Goal: Task Accomplishment & Management: Manage account settings

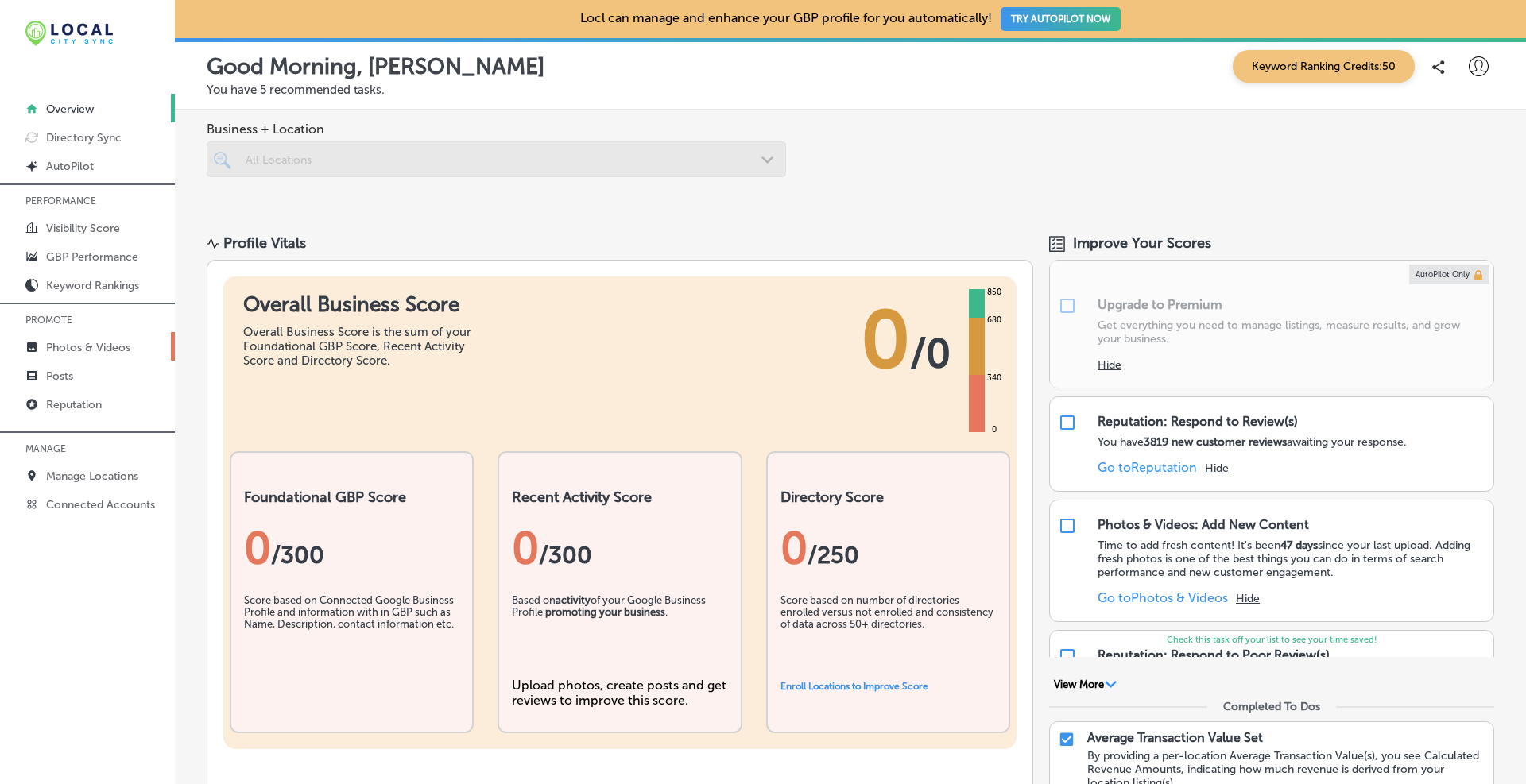
click at [91, 345] on p "Photos & Videos" at bounding box center [88, 347] width 84 height 14
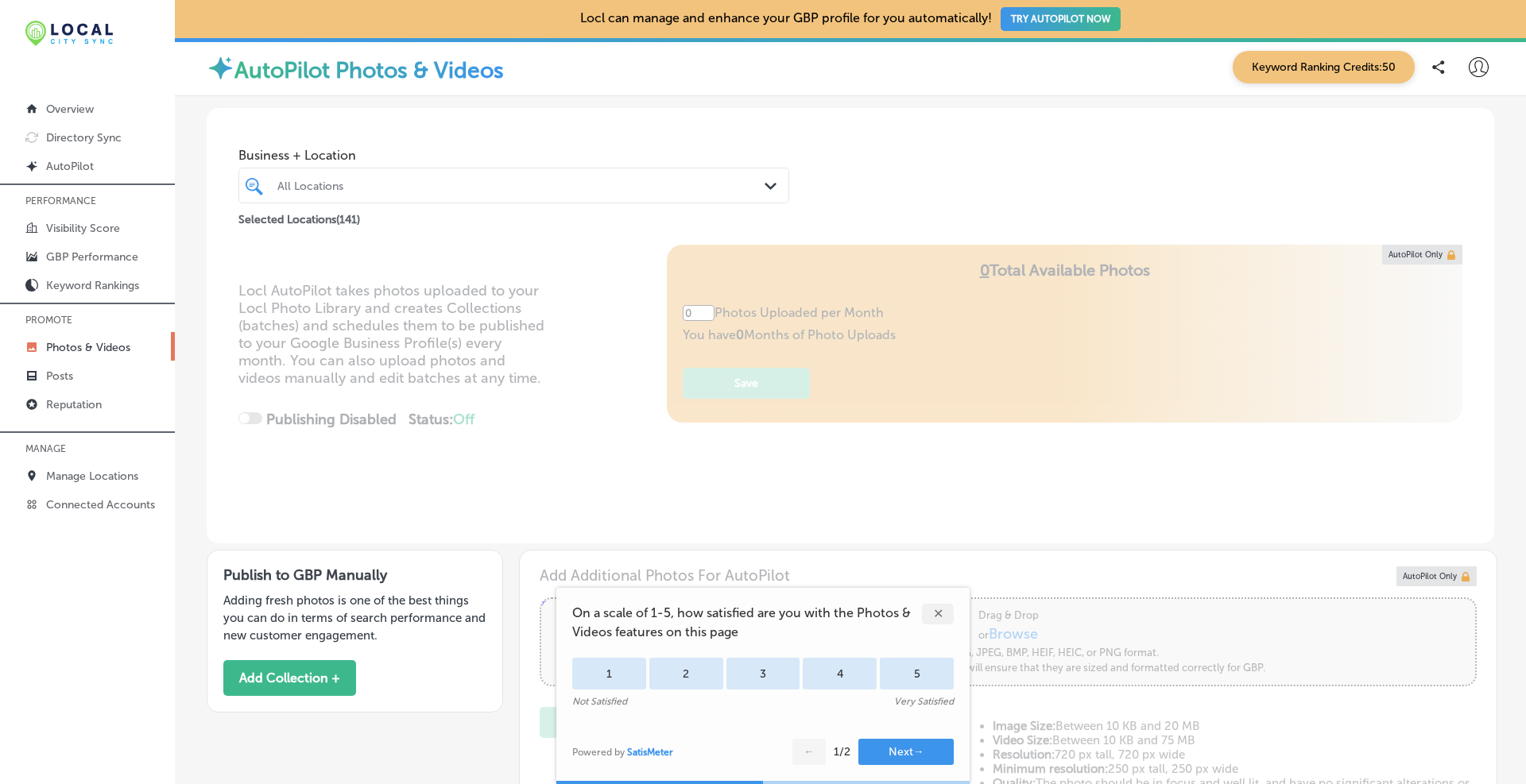
type input "5"
click at [933, 609] on div "✕" at bounding box center [937, 614] width 32 height 21
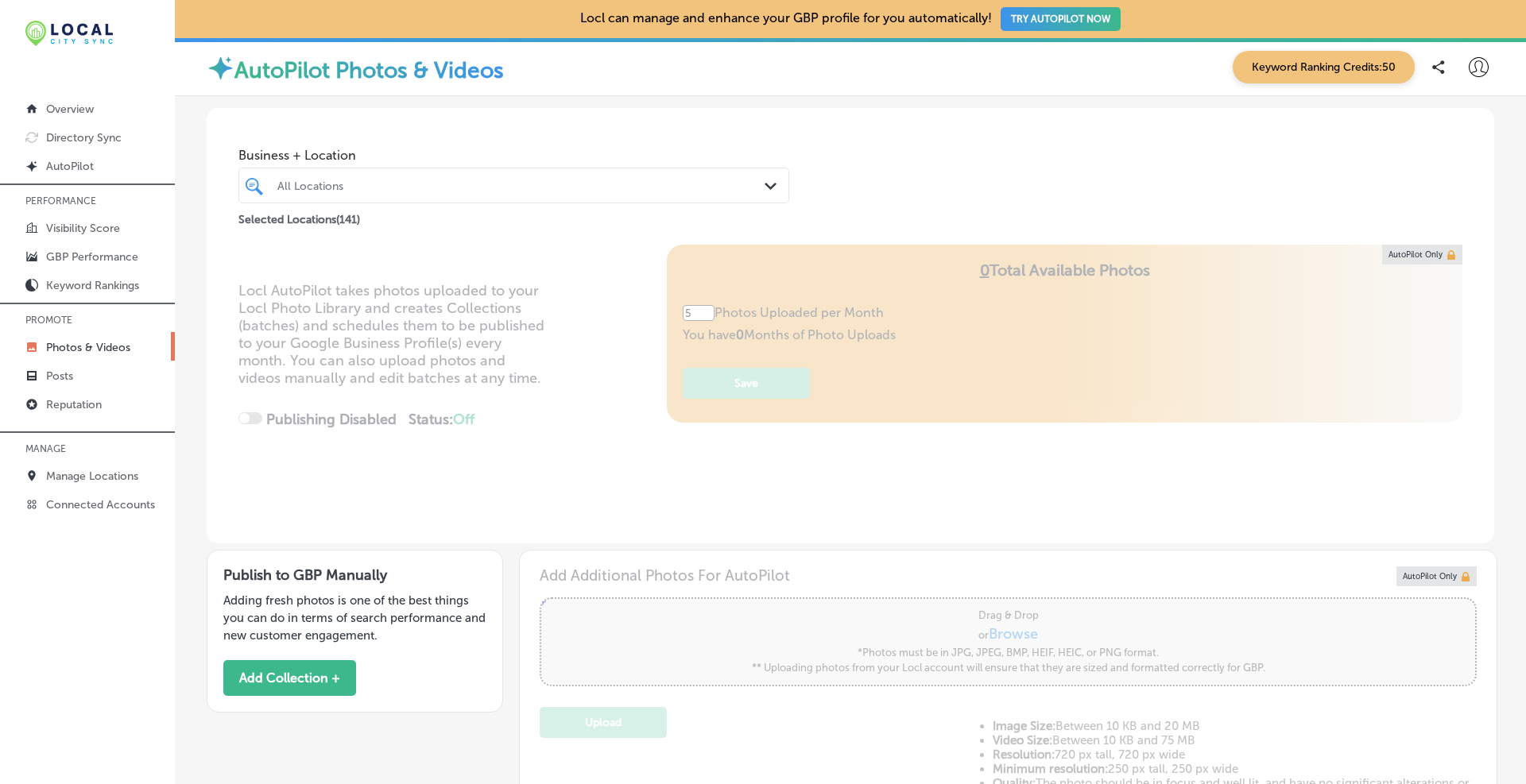
click at [383, 188] on div "All Locations" at bounding box center [522, 186] width 489 height 14
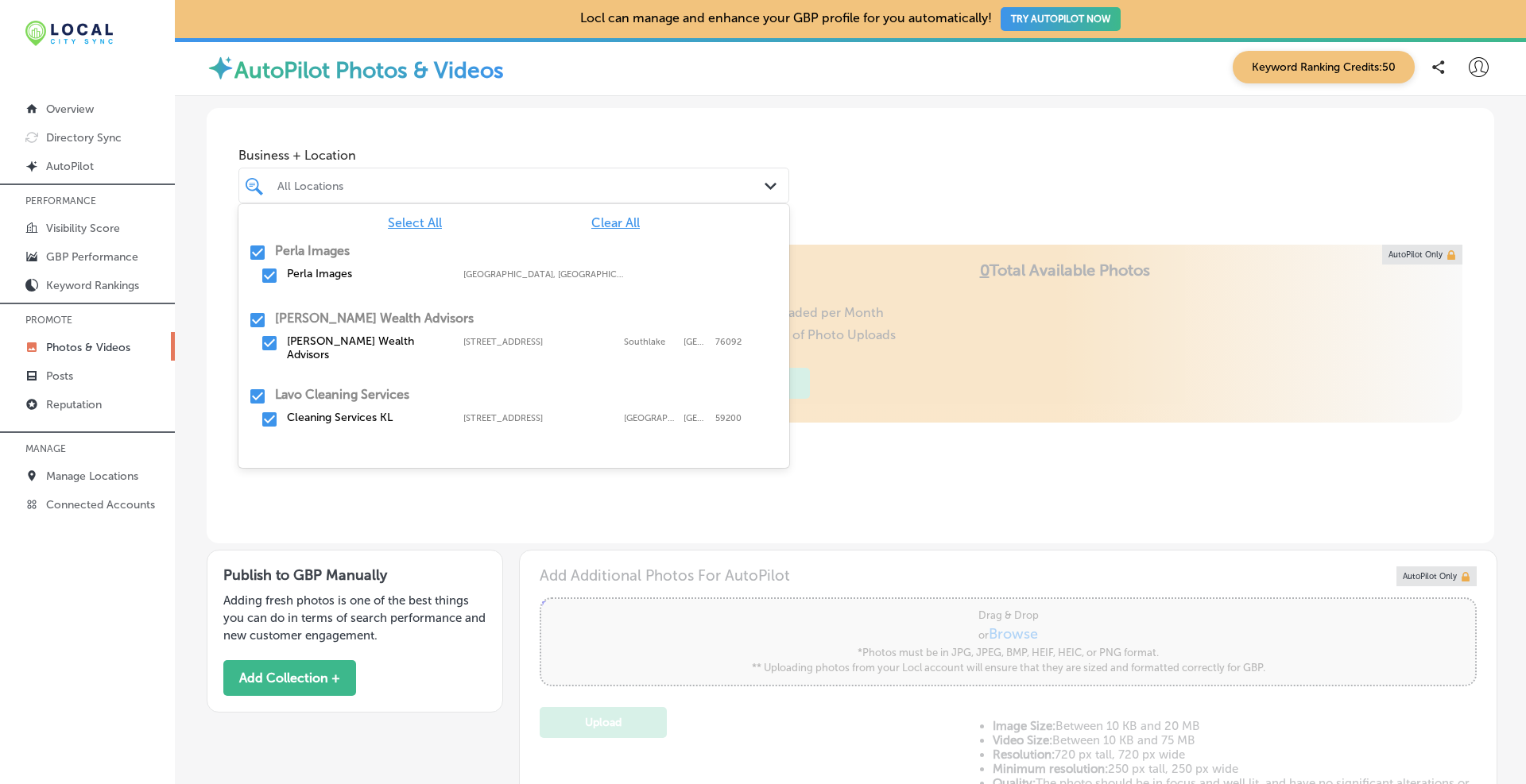
click at [611, 225] on span "Clear All" at bounding box center [615, 223] width 49 height 15
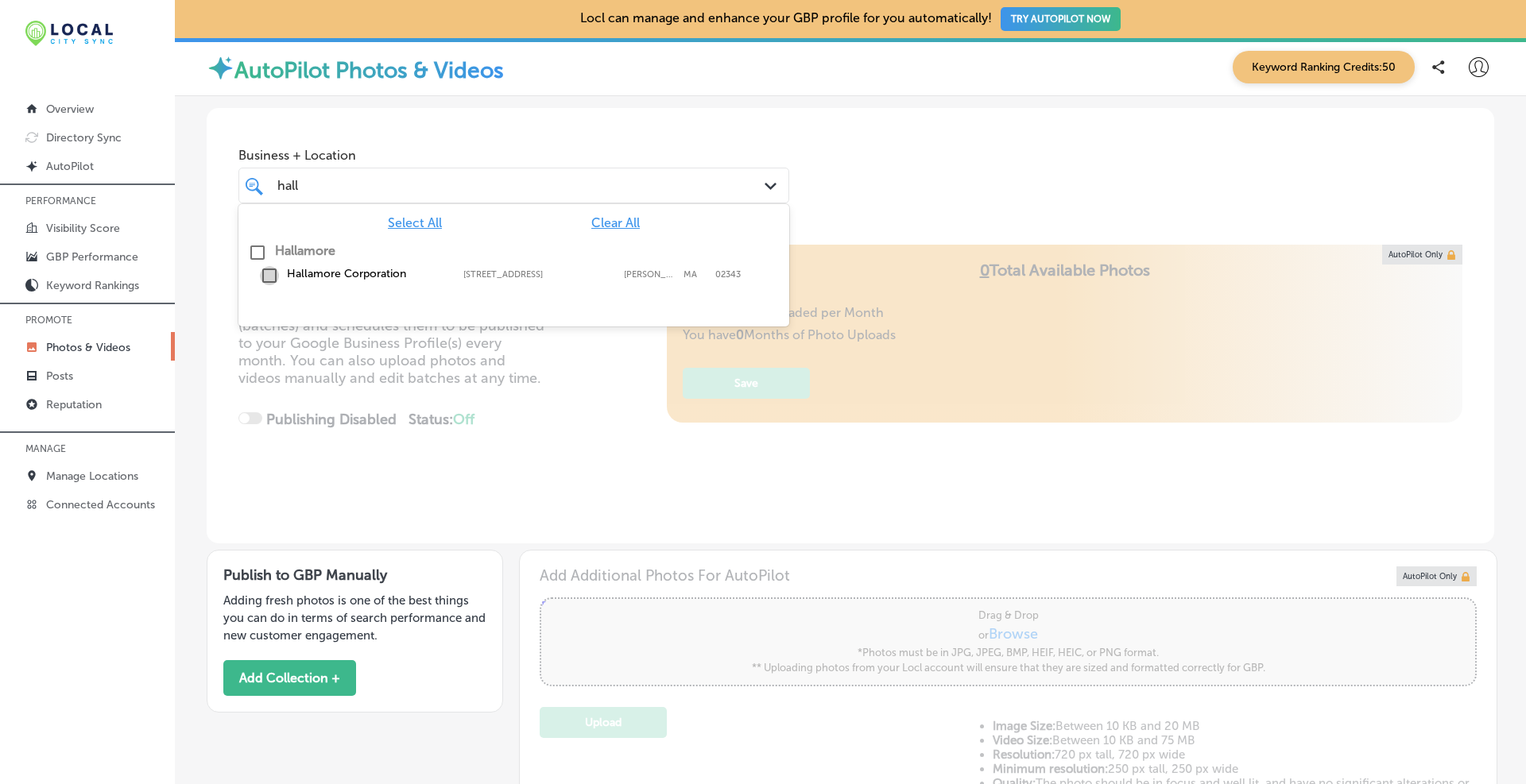
click at [271, 272] on input "checkbox" at bounding box center [269, 276] width 19 height 19
type input "hall"
click at [626, 127] on div "Business + Location option [STREET_ADDRESS]. option [STREET_ADDRESS], 0 of 12. …" at bounding box center [849, 168] width 1287 height 121
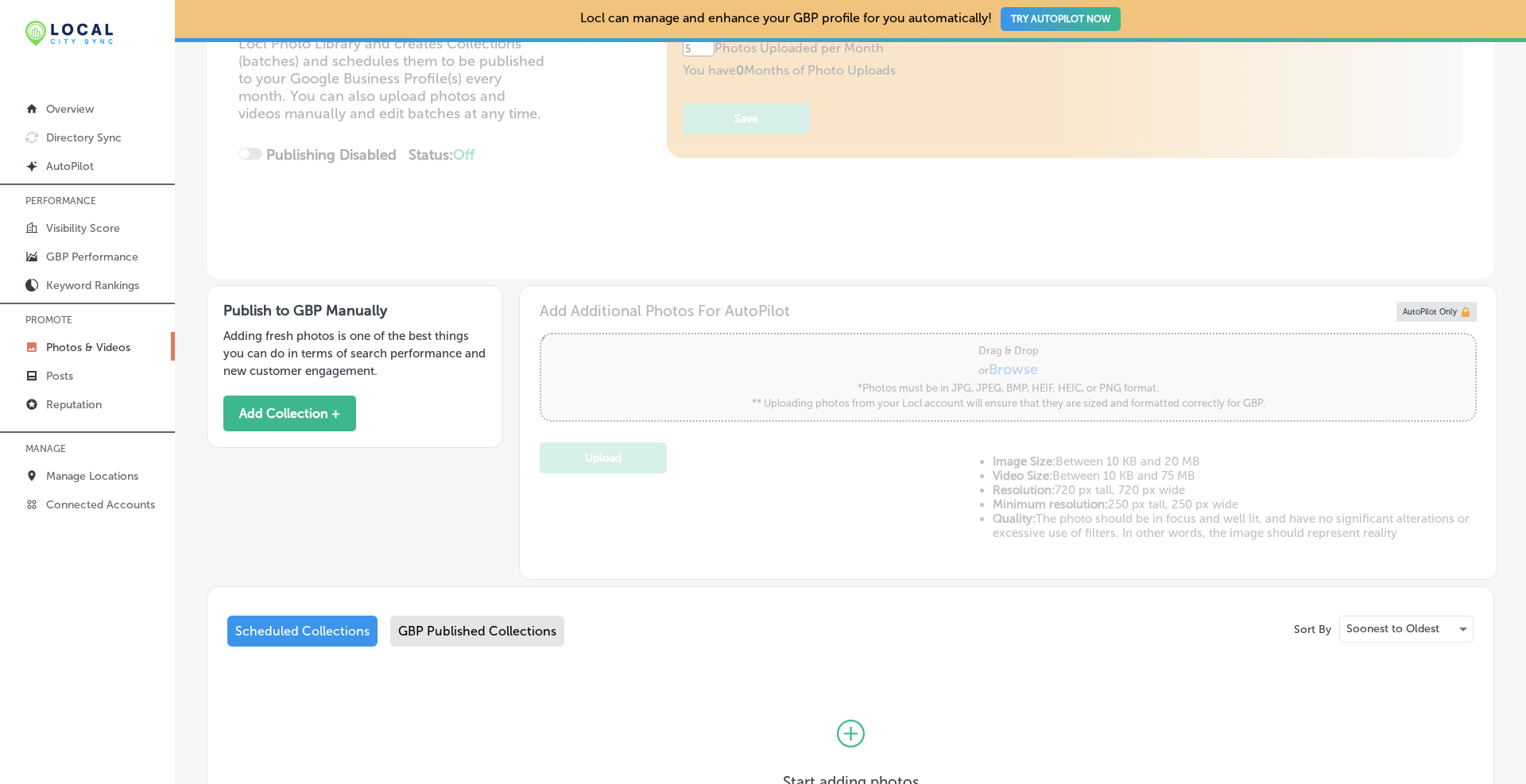
scroll to position [397, 0]
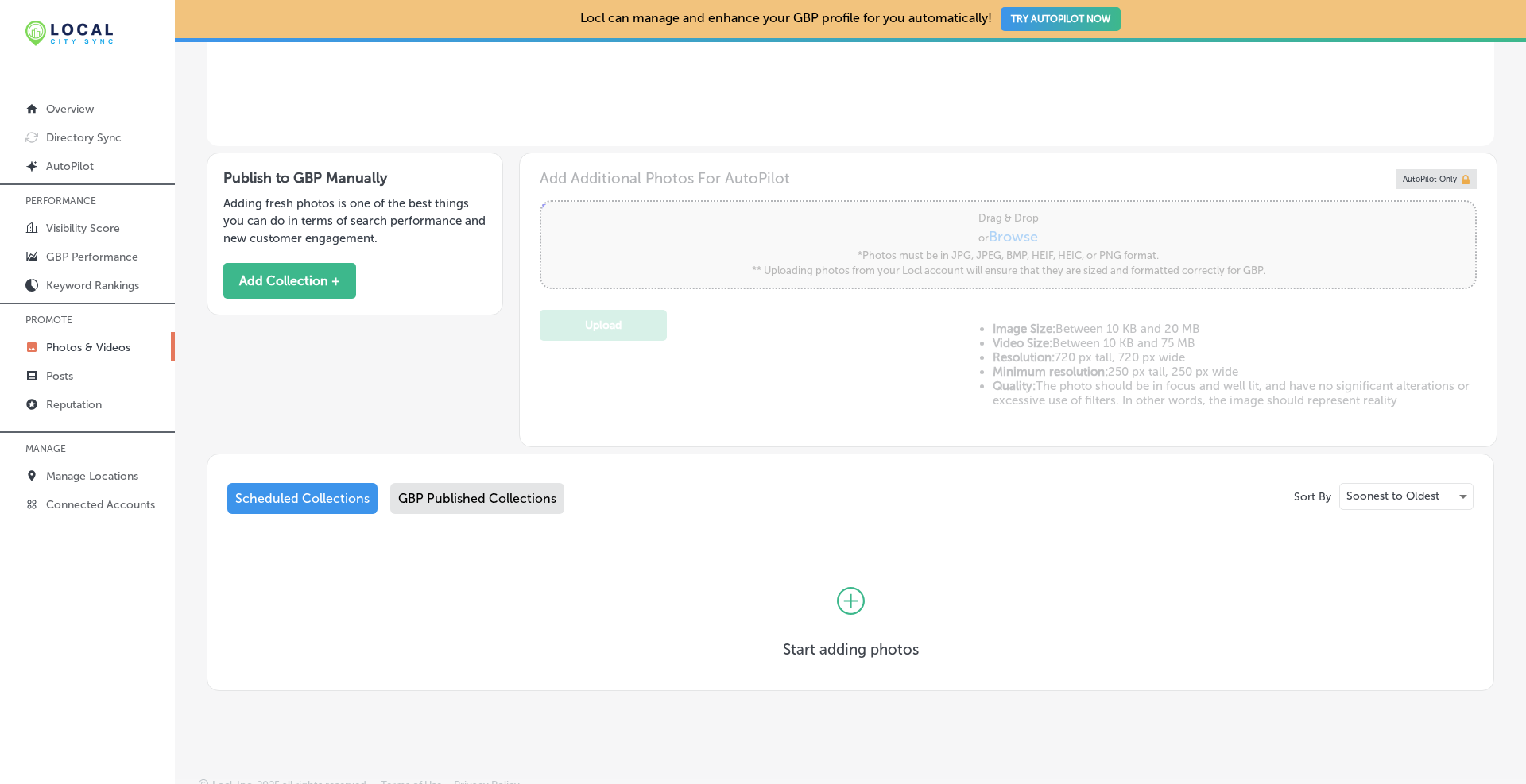
click at [425, 503] on div "GBP Published Collections" at bounding box center [477, 498] width 174 height 31
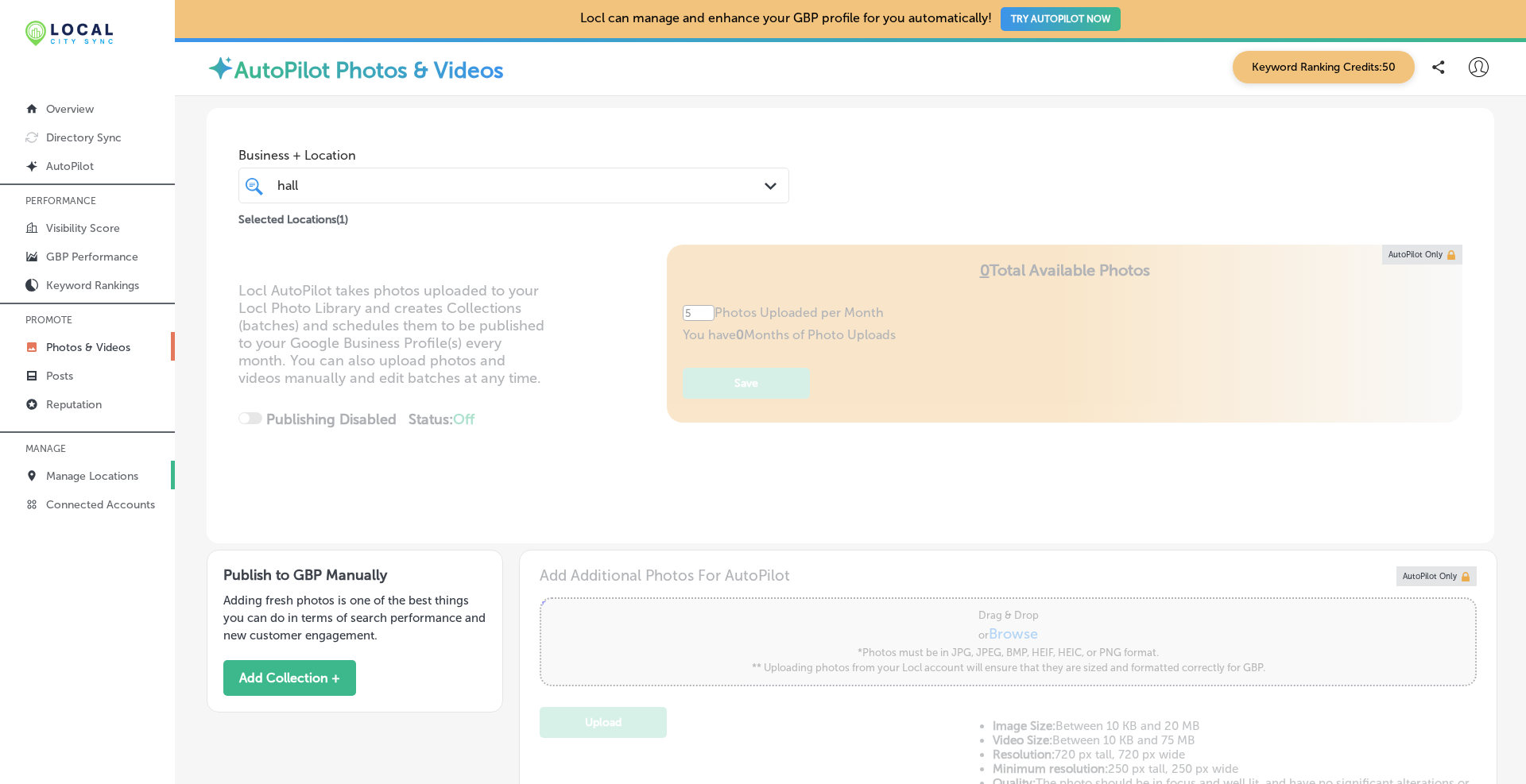
click at [109, 488] on link "Manage Locations" at bounding box center [87, 474] width 175 height 28
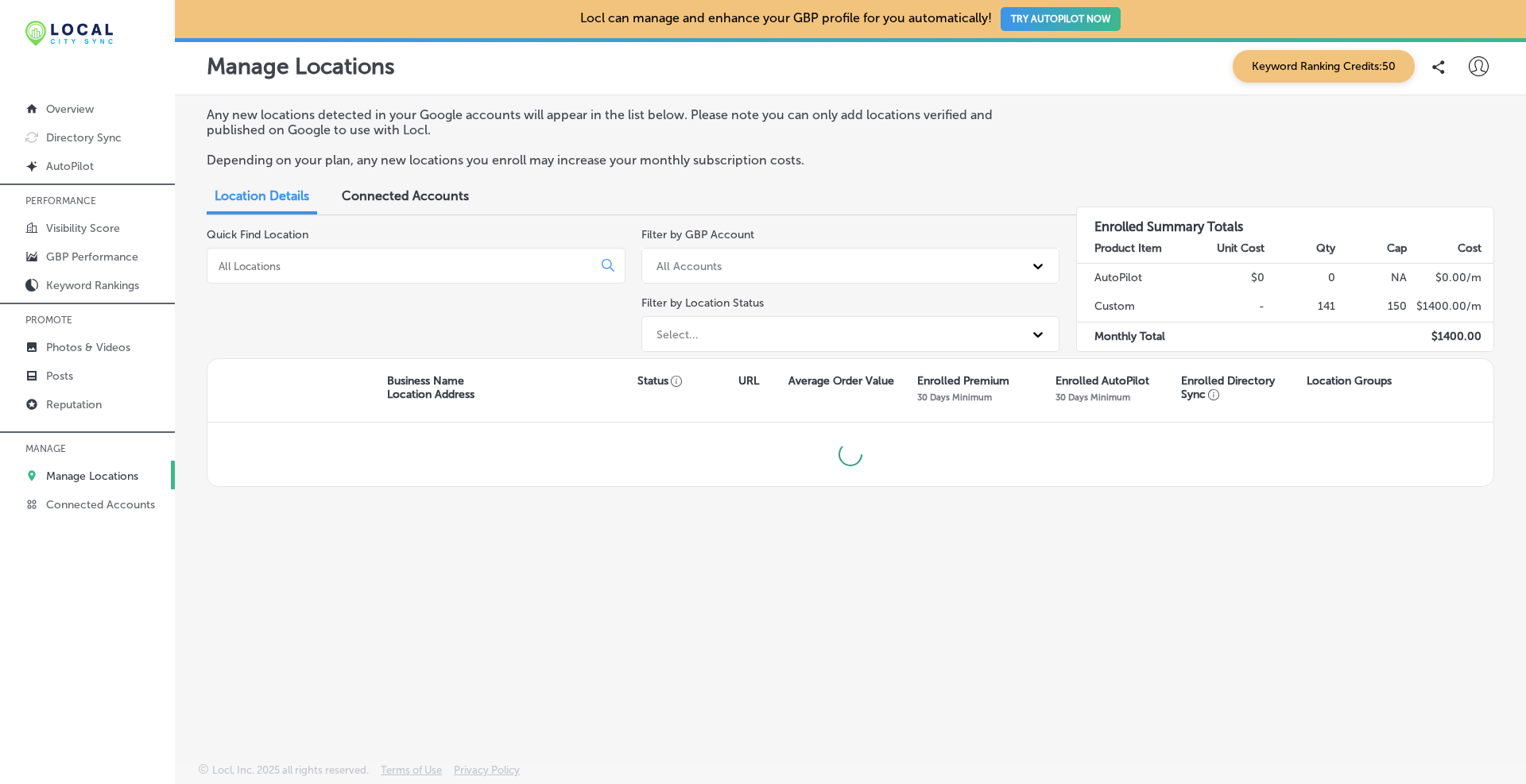
click at [303, 276] on div at bounding box center [415, 266] width 419 height 36
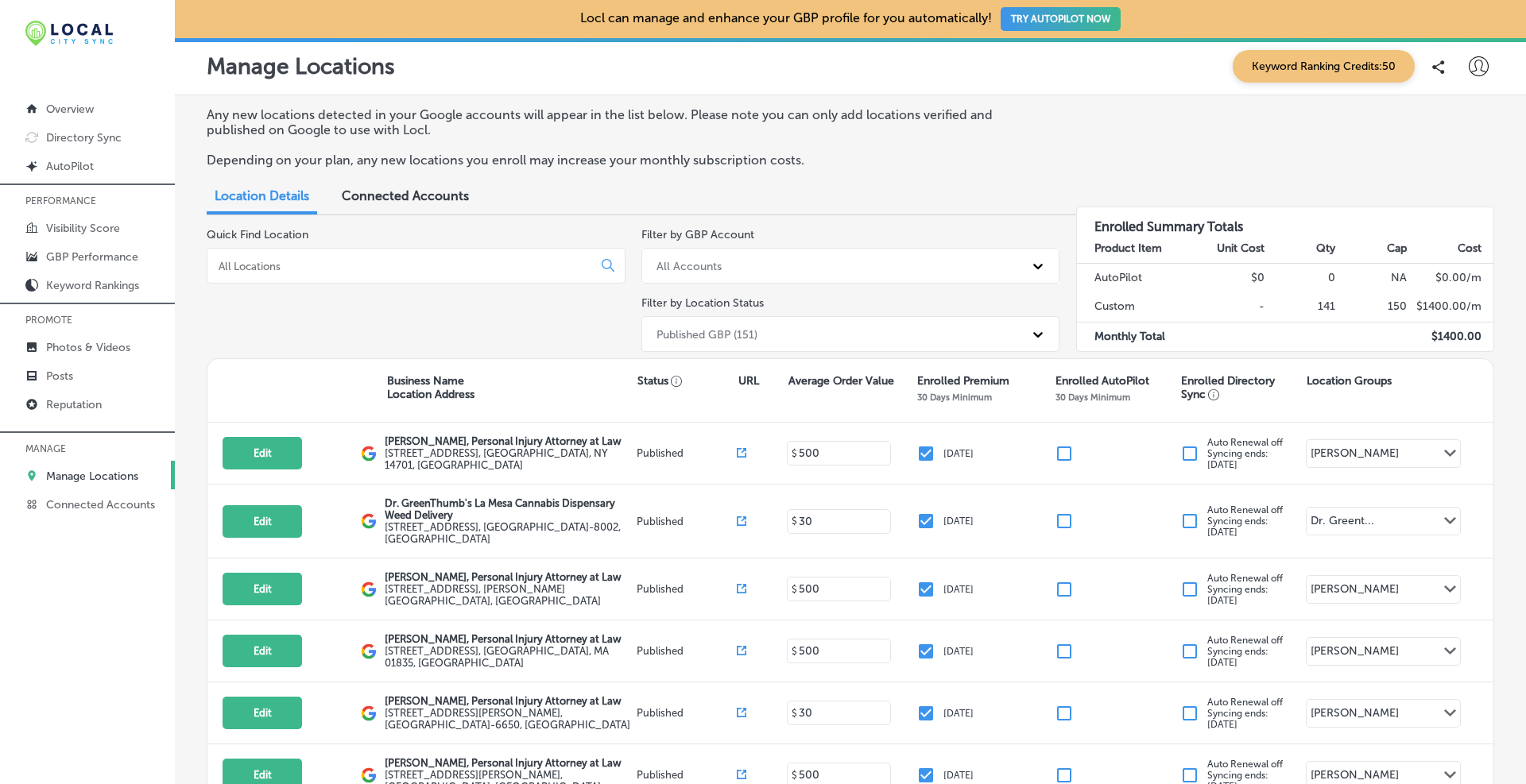
click at [319, 256] on div at bounding box center [415, 266] width 419 height 36
click at [319, 273] on div at bounding box center [415, 266] width 419 height 36
click at [314, 263] on input at bounding box center [402, 265] width 372 height 15
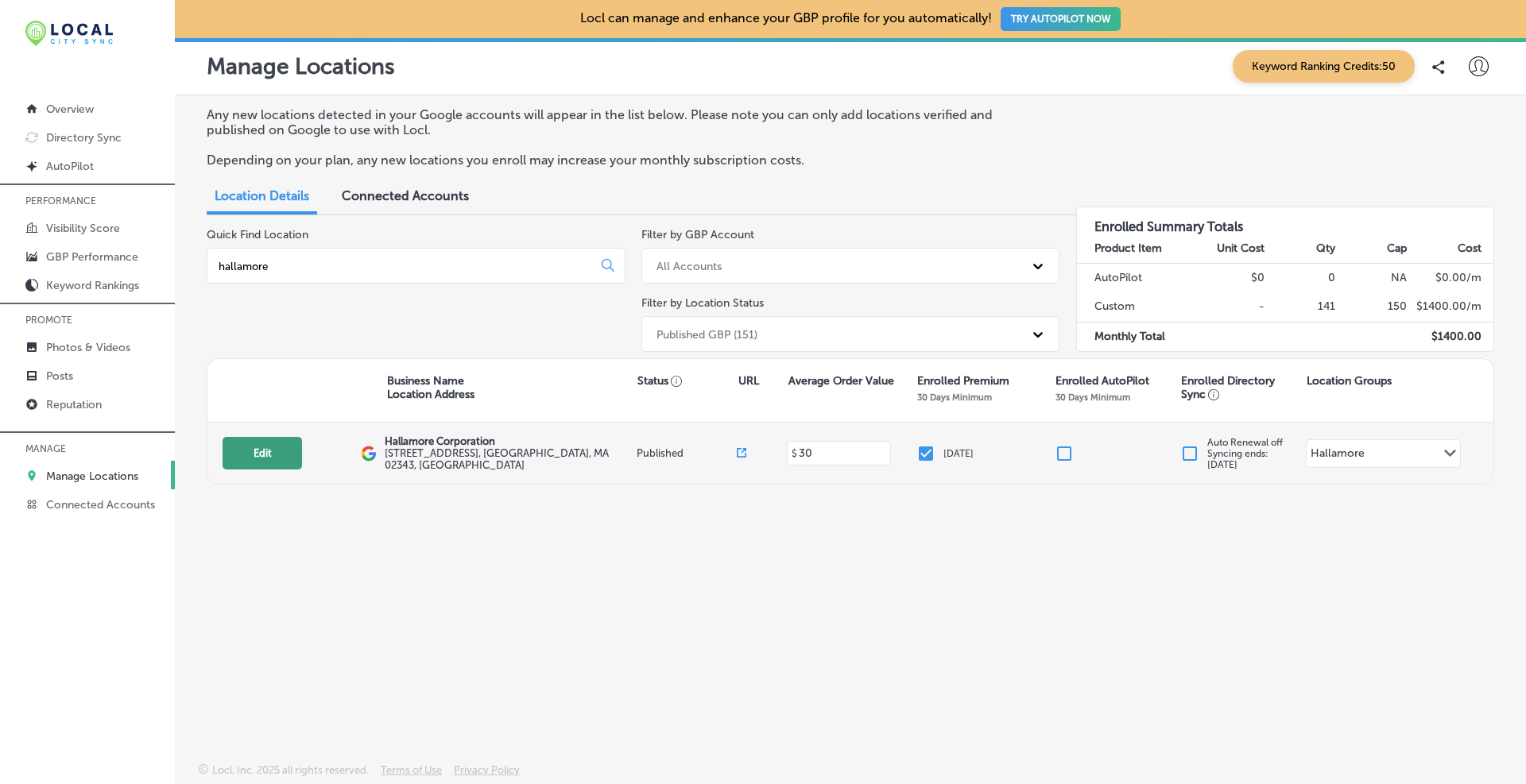
type input "hallamore"
click at [258, 446] on button "Edit" at bounding box center [262, 453] width 80 height 33
select select "US"
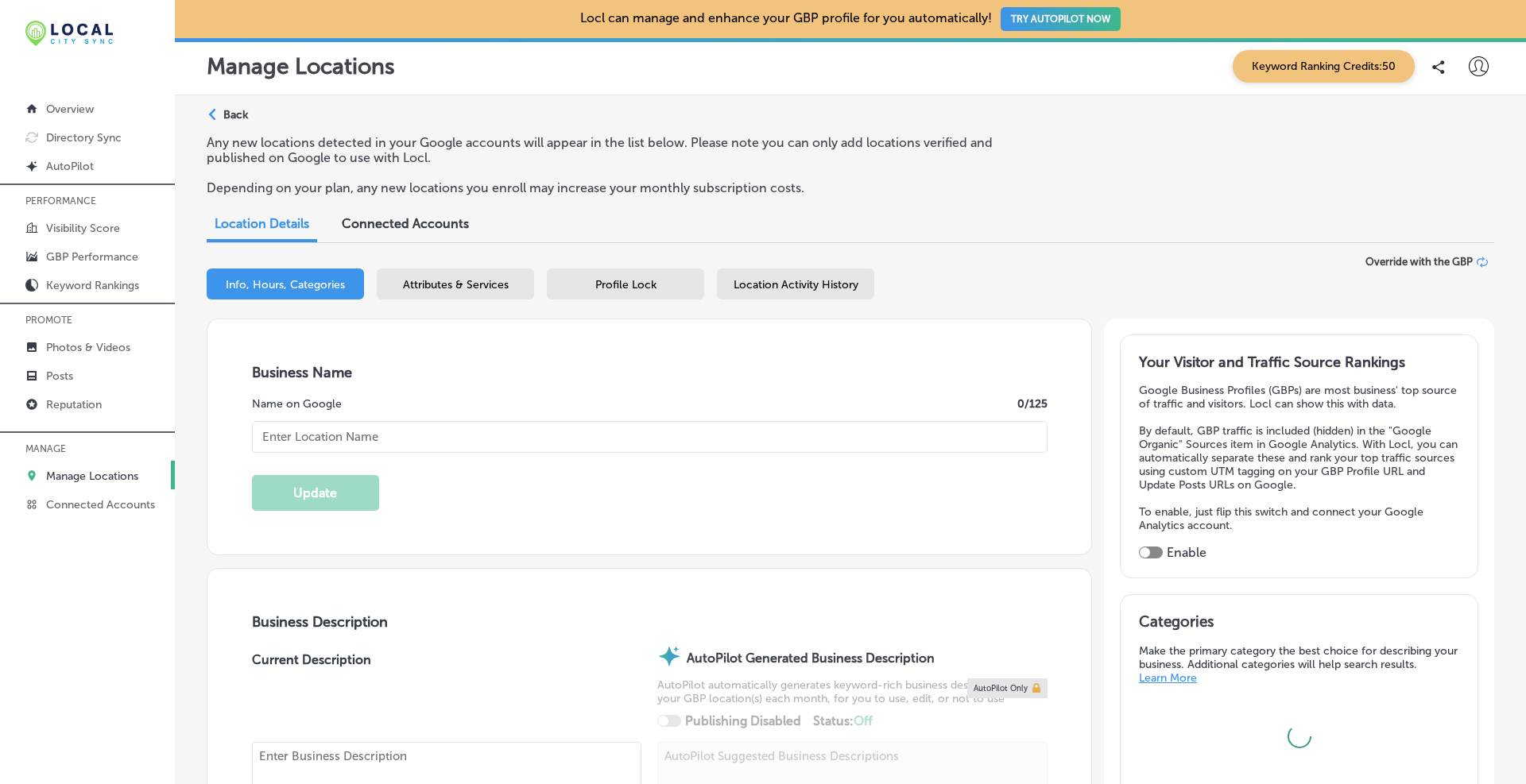
type textarea "Since [DATE], [PERSON_NAME] has been a leading force in [GEOGRAPHIC_DATA]'s log…"
click at [674, 287] on div "Profile Lock" at bounding box center [625, 284] width 158 height 31
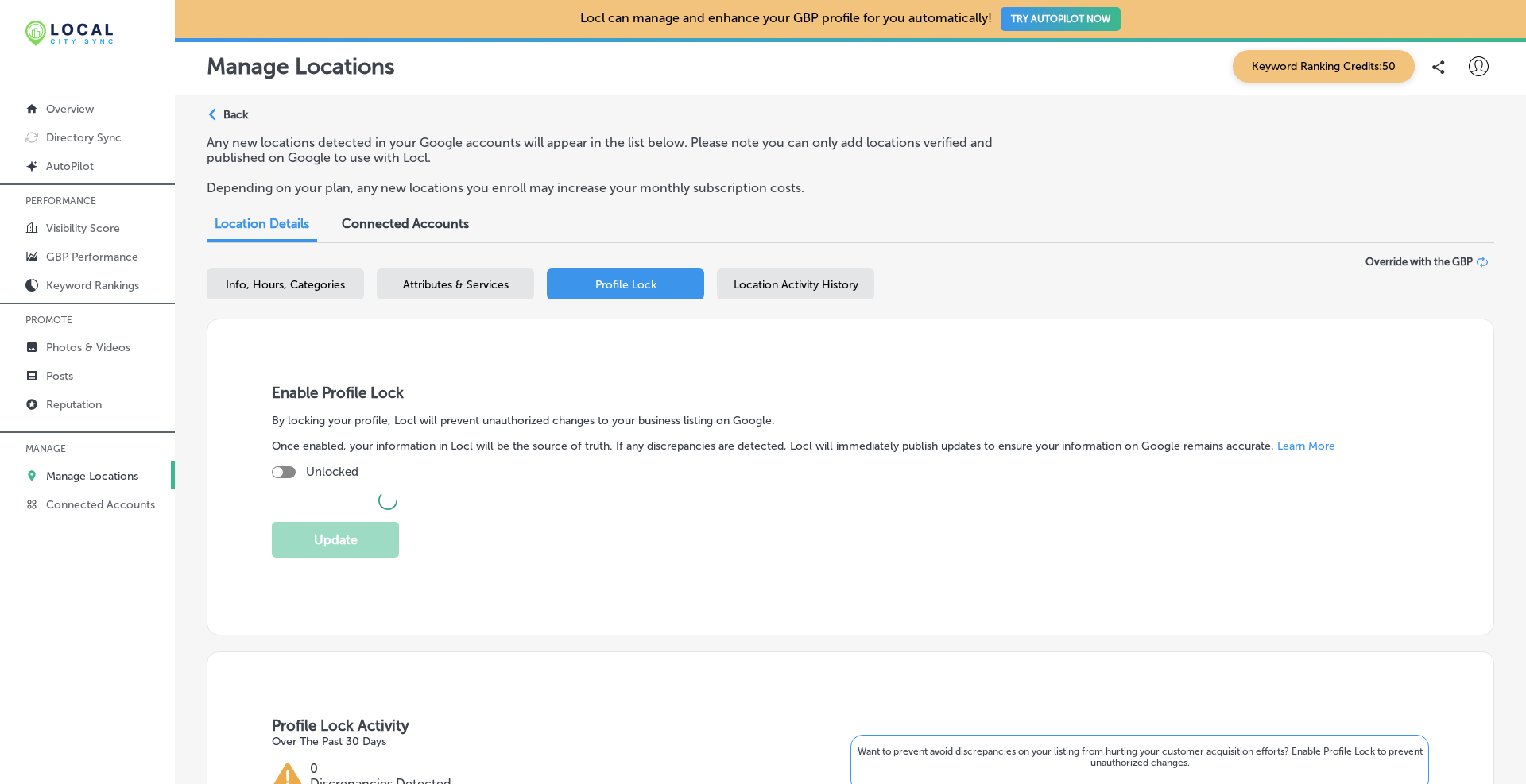
checkbox input "true"
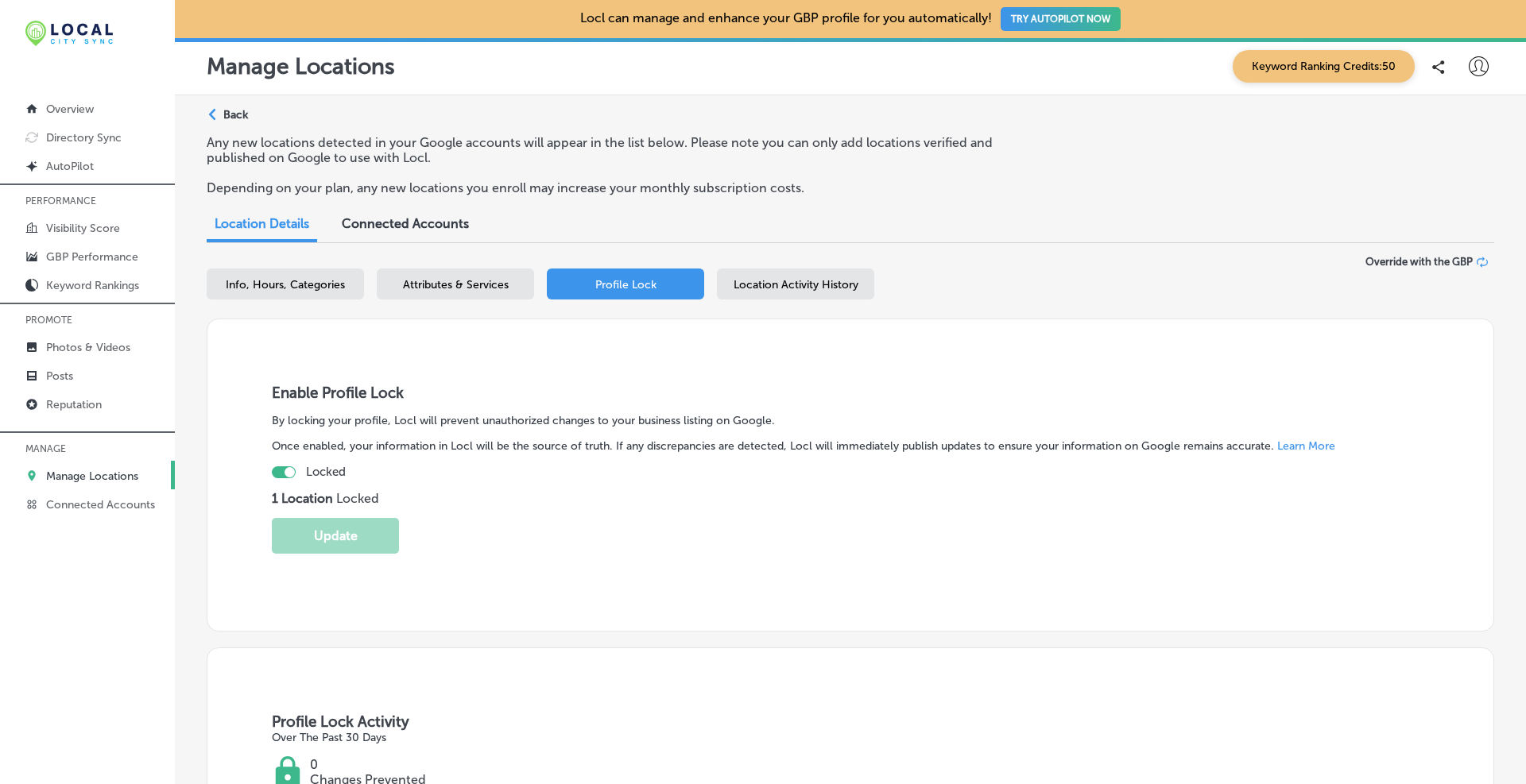
click at [756, 277] on div "Location Activity History" at bounding box center [796, 284] width 158 height 31
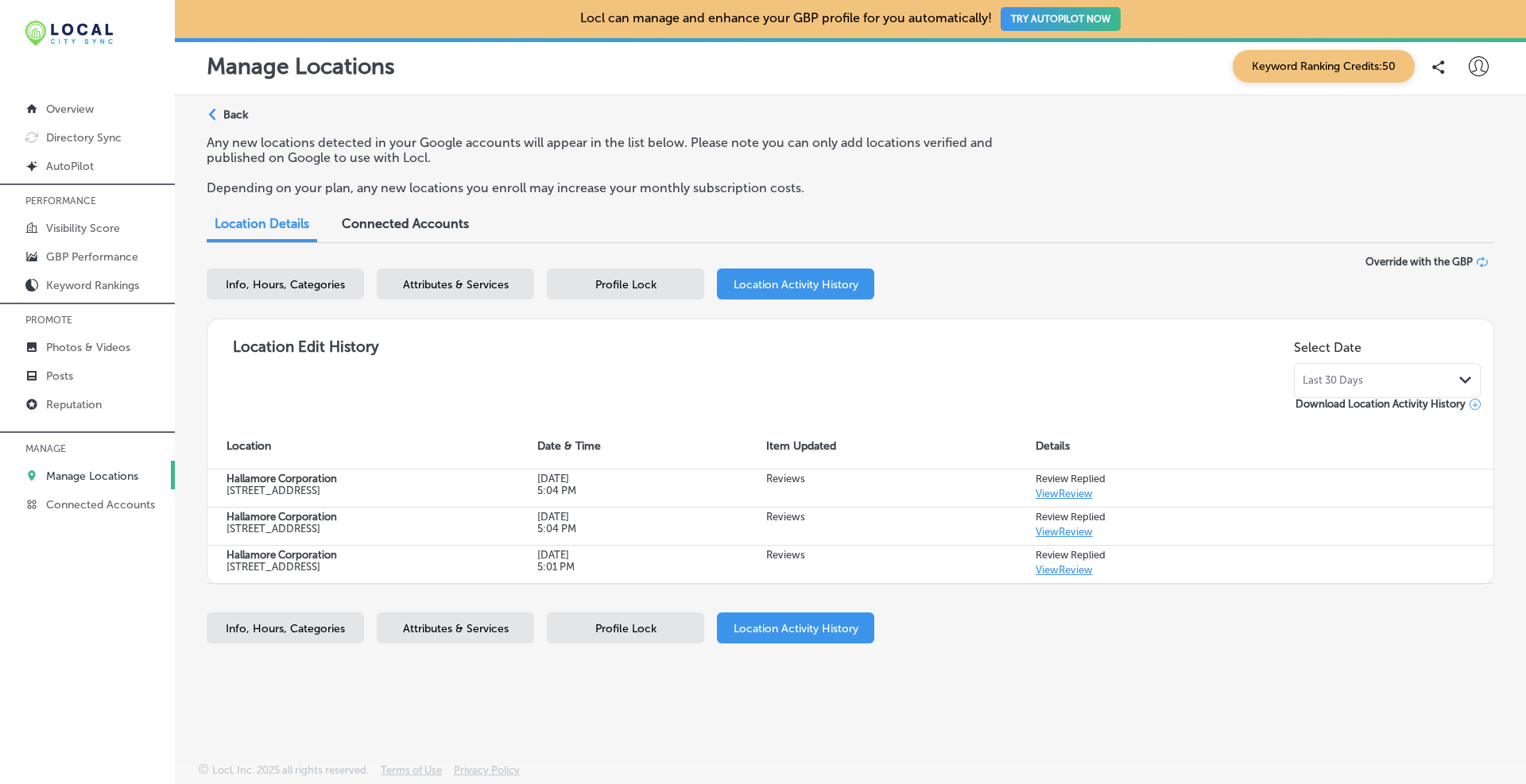
scroll to position [1, 0]
click at [581, 286] on div "Profile Lock" at bounding box center [625, 284] width 158 height 31
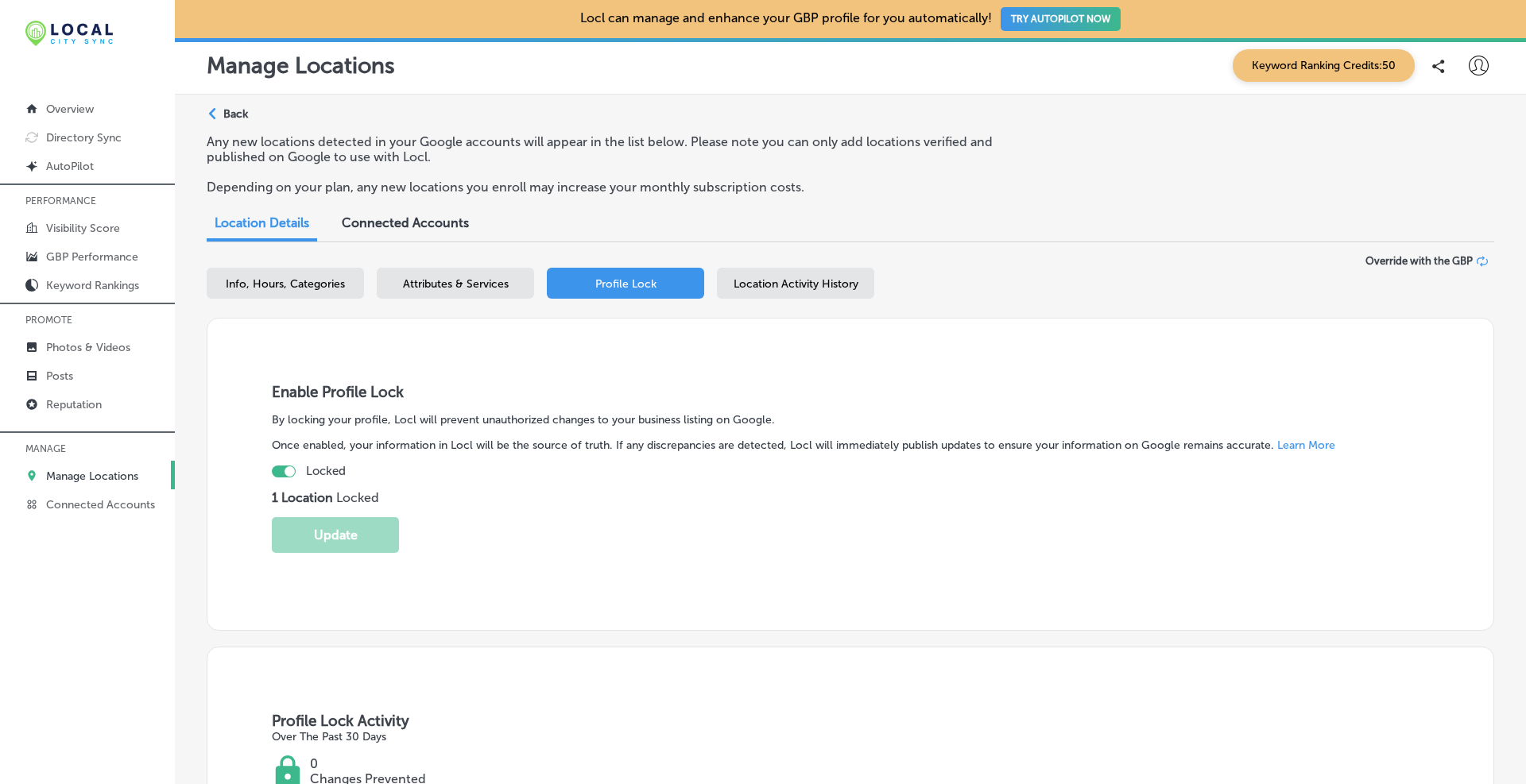
click at [456, 283] on span "Attributes & Services" at bounding box center [455, 284] width 105 height 14
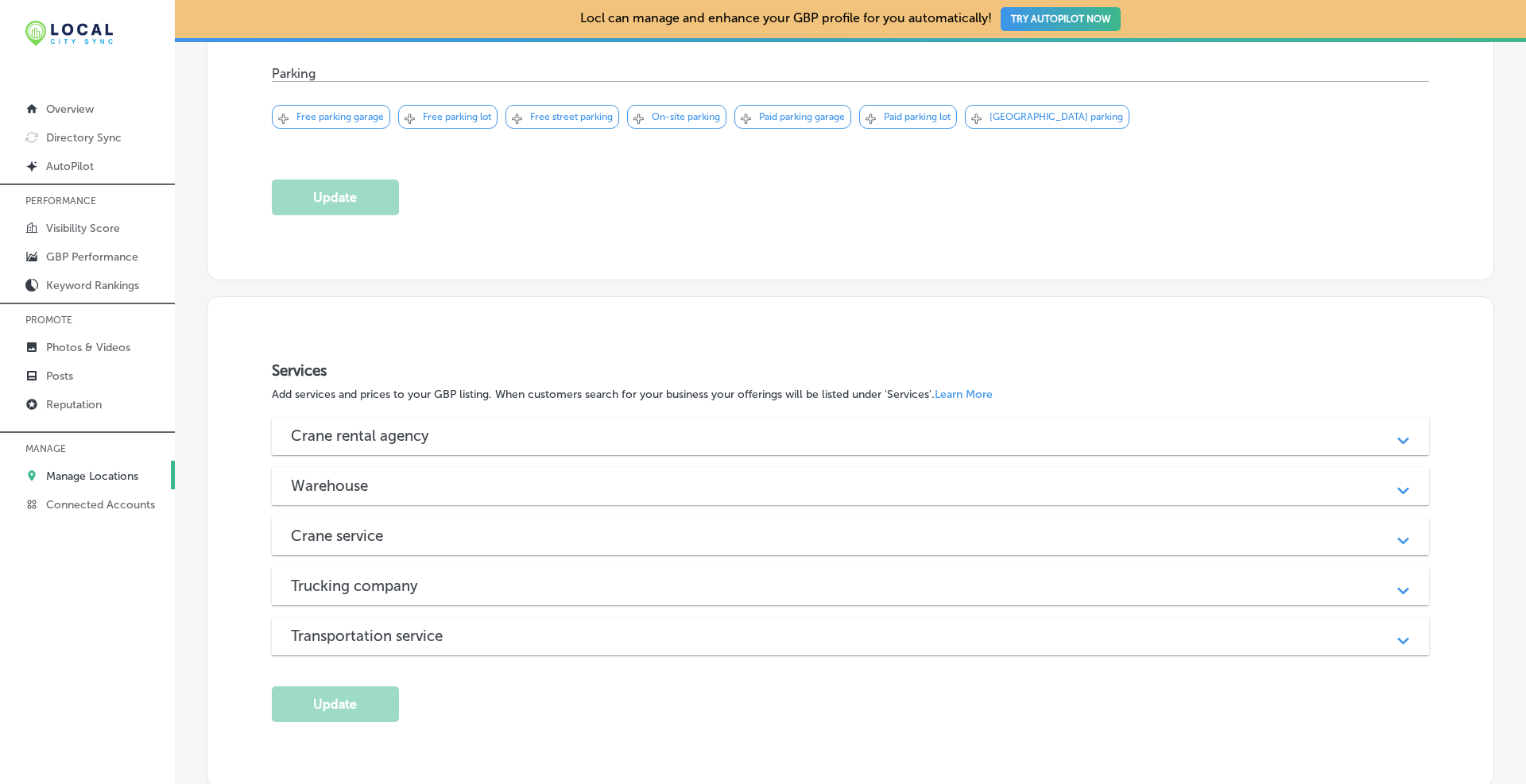
scroll to position [662, 0]
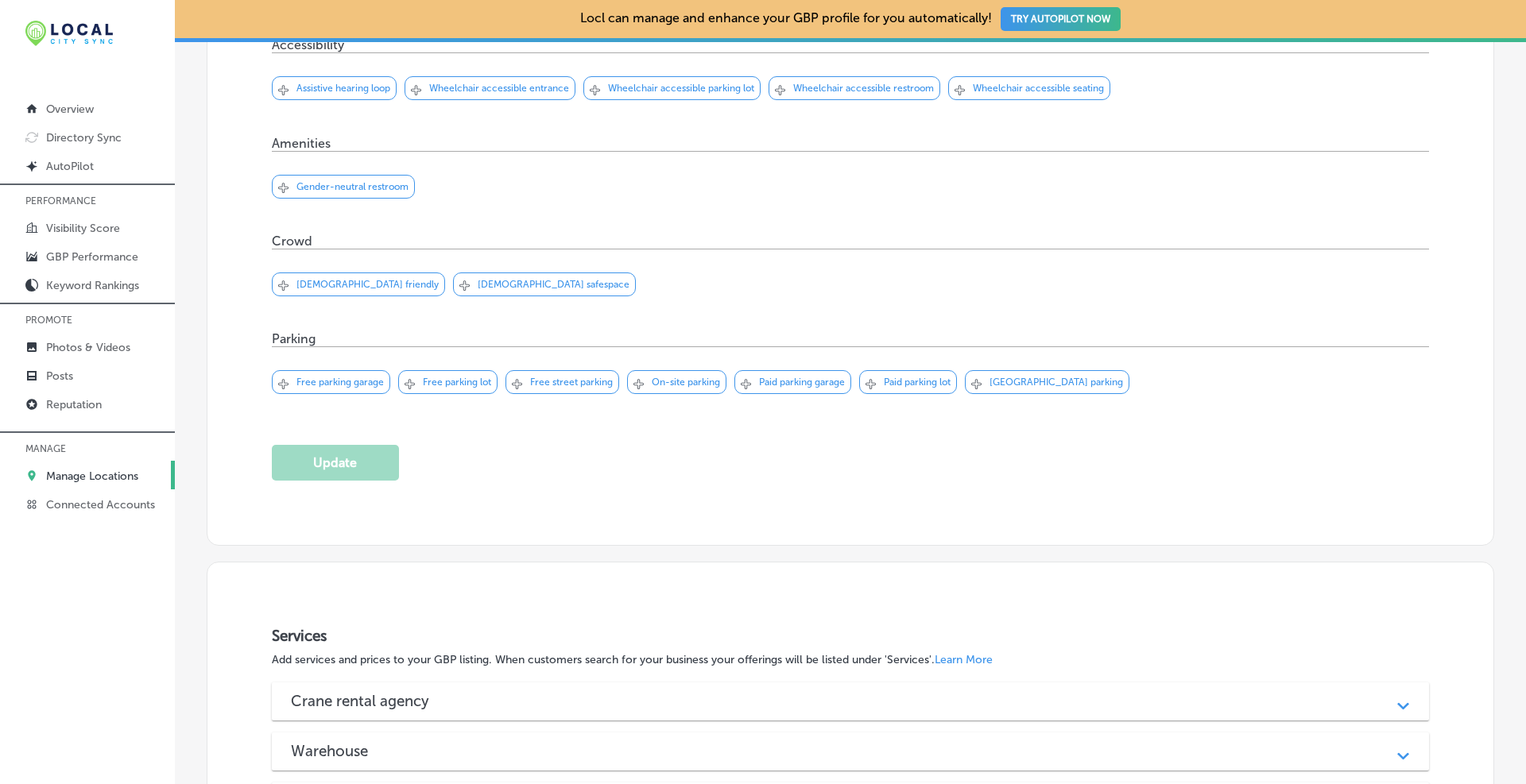
click at [642, 379] on icon "Svg Vector Icons : [URL][DOMAIN_NAME]" at bounding box center [639, 384] width 10 height 10
click at [410, 383] on icon at bounding box center [409, 384] width 10 height 10
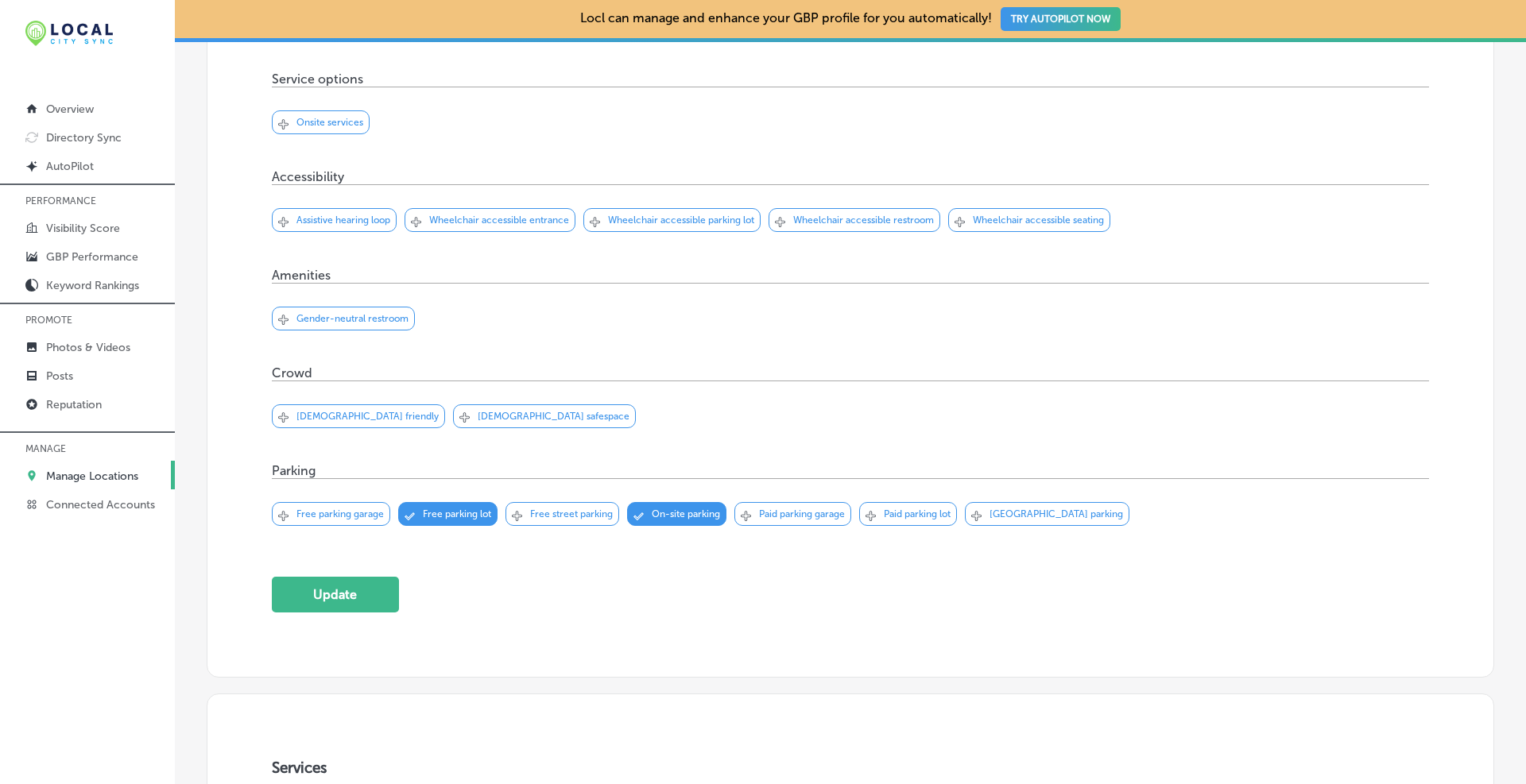
scroll to position [398, 0]
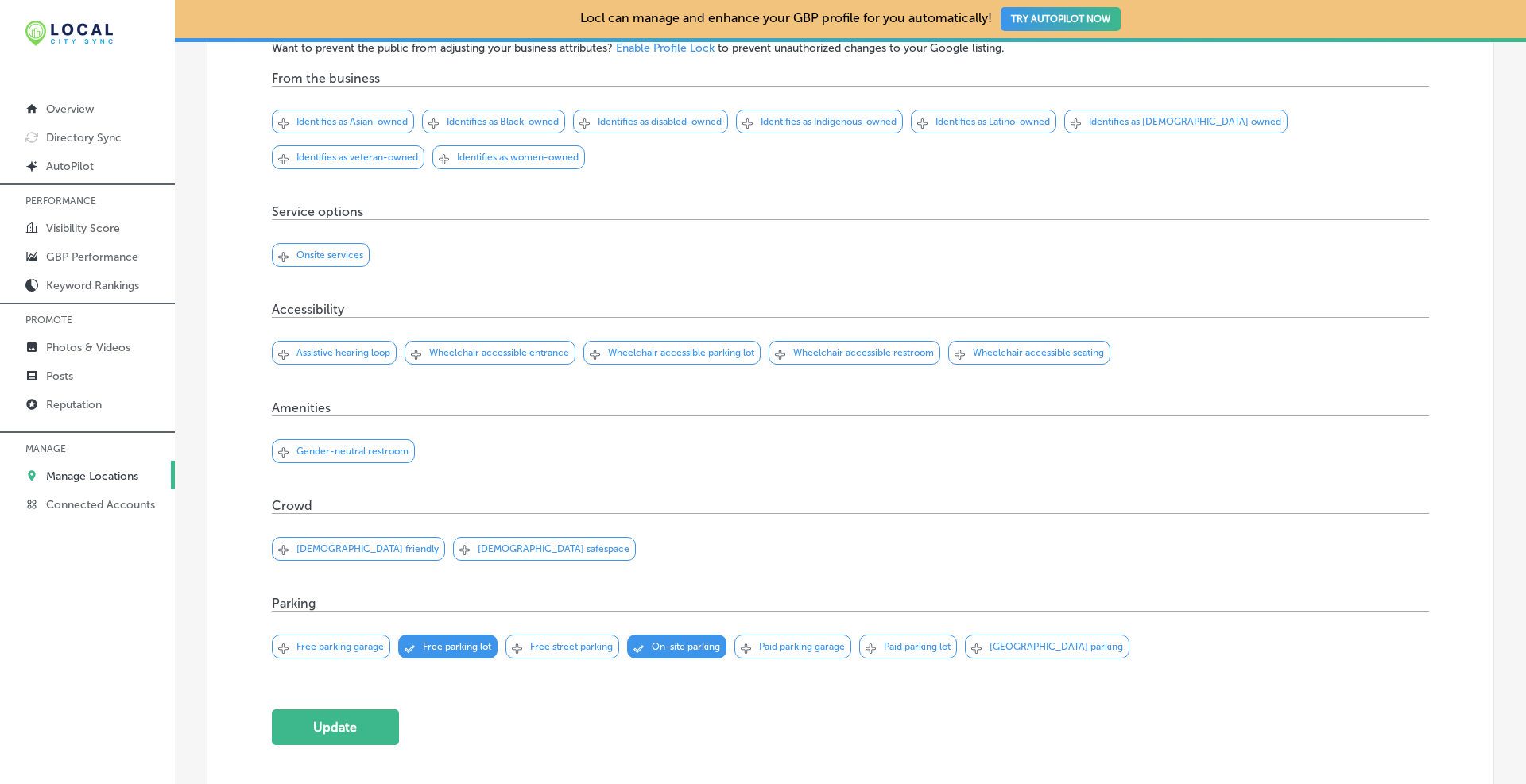
click at [412, 351] on icon "Svg Vector Icons : [URL][DOMAIN_NAME]" at bounding box center [416, 354] width 10 height 10
click at [598, 349] on icon "Svg Vector Icons : [URL][DOMAIN_NAME]" at bounding box center [595, 354] width 10 height 10
click at [784, 355] on icon "Svg Vector Icons : [URL][DOMAIN_NAME]" at bounding box center [780, 354] width 10 height 10
click at [957, 349] on icon "Svg Vector Icons : [URL][DOMAIN_NAME]" at bounding box center [959, 354] width 10 height 10
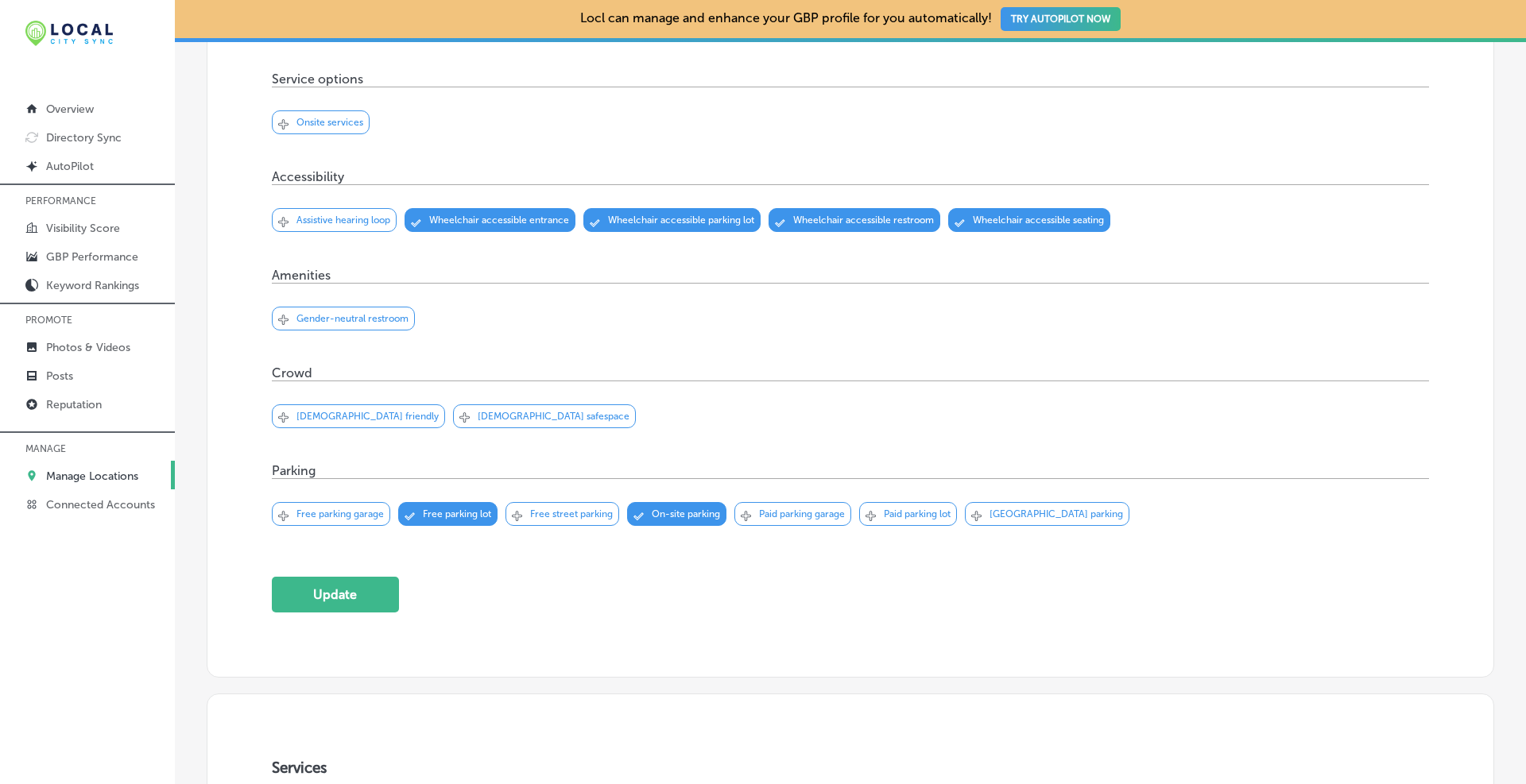
scroll to position [662, 0]
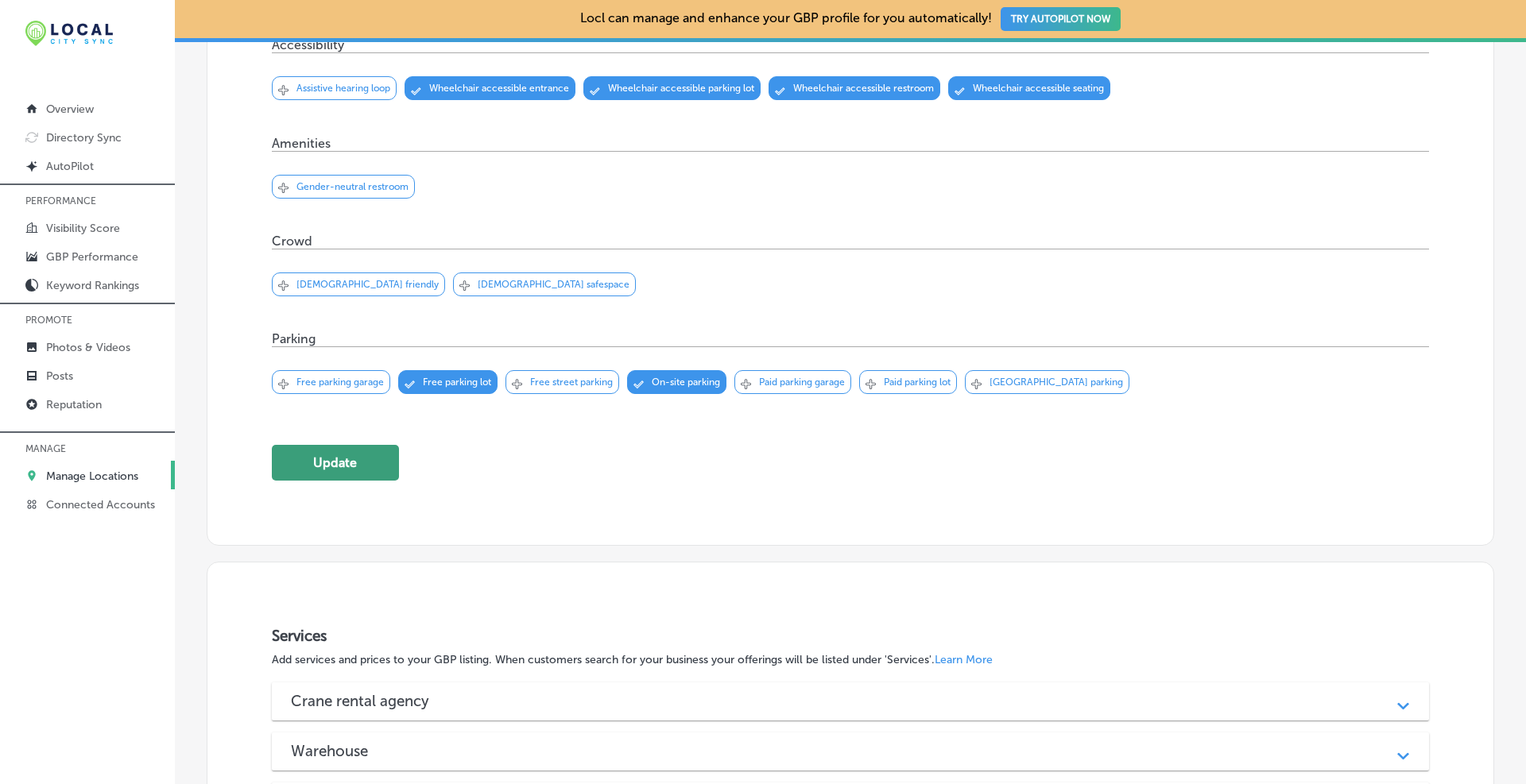
click at [317, 453] on button "Update" at bounding box center [335, 463] width 127 height 36
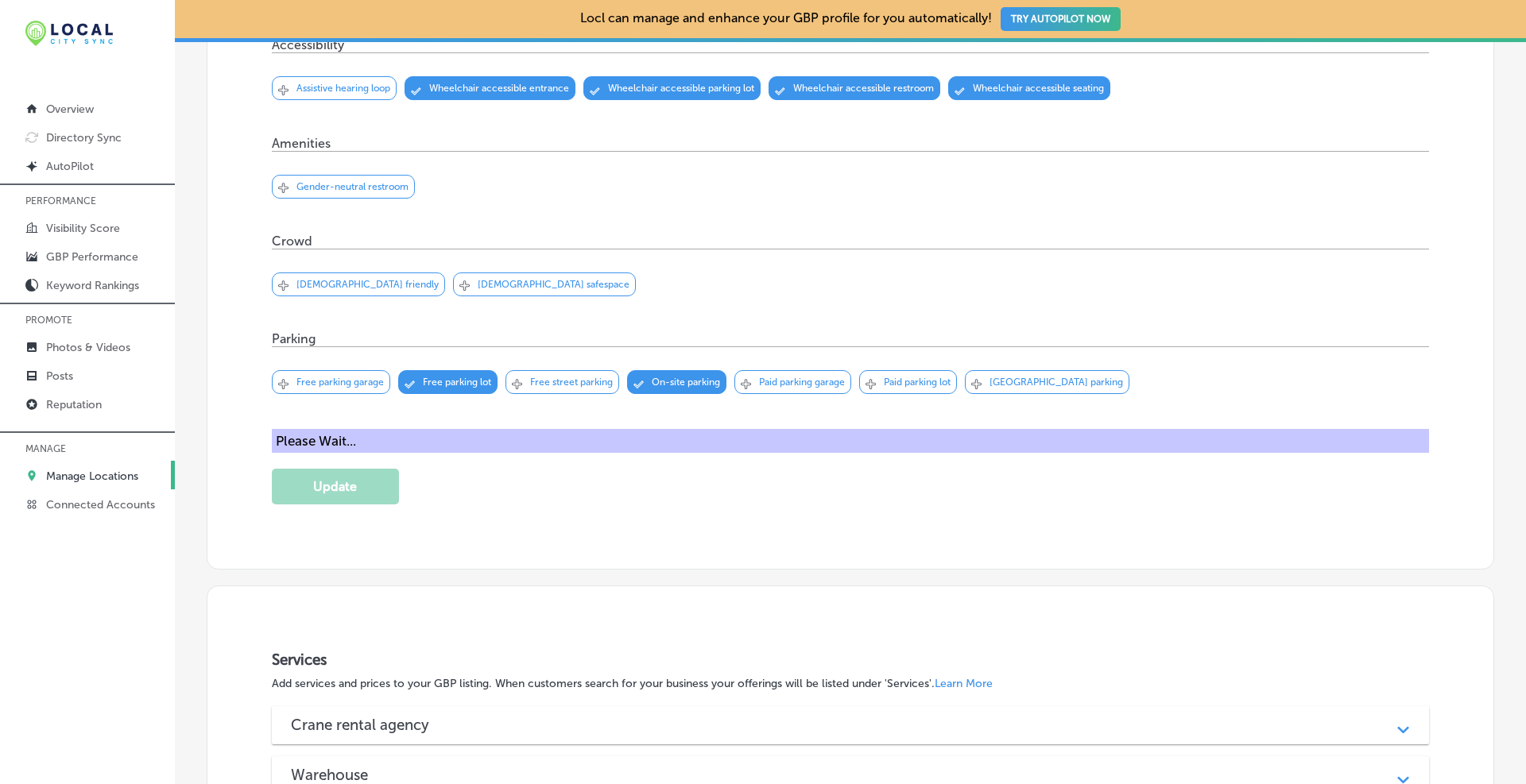
scroll to position [928, 0]
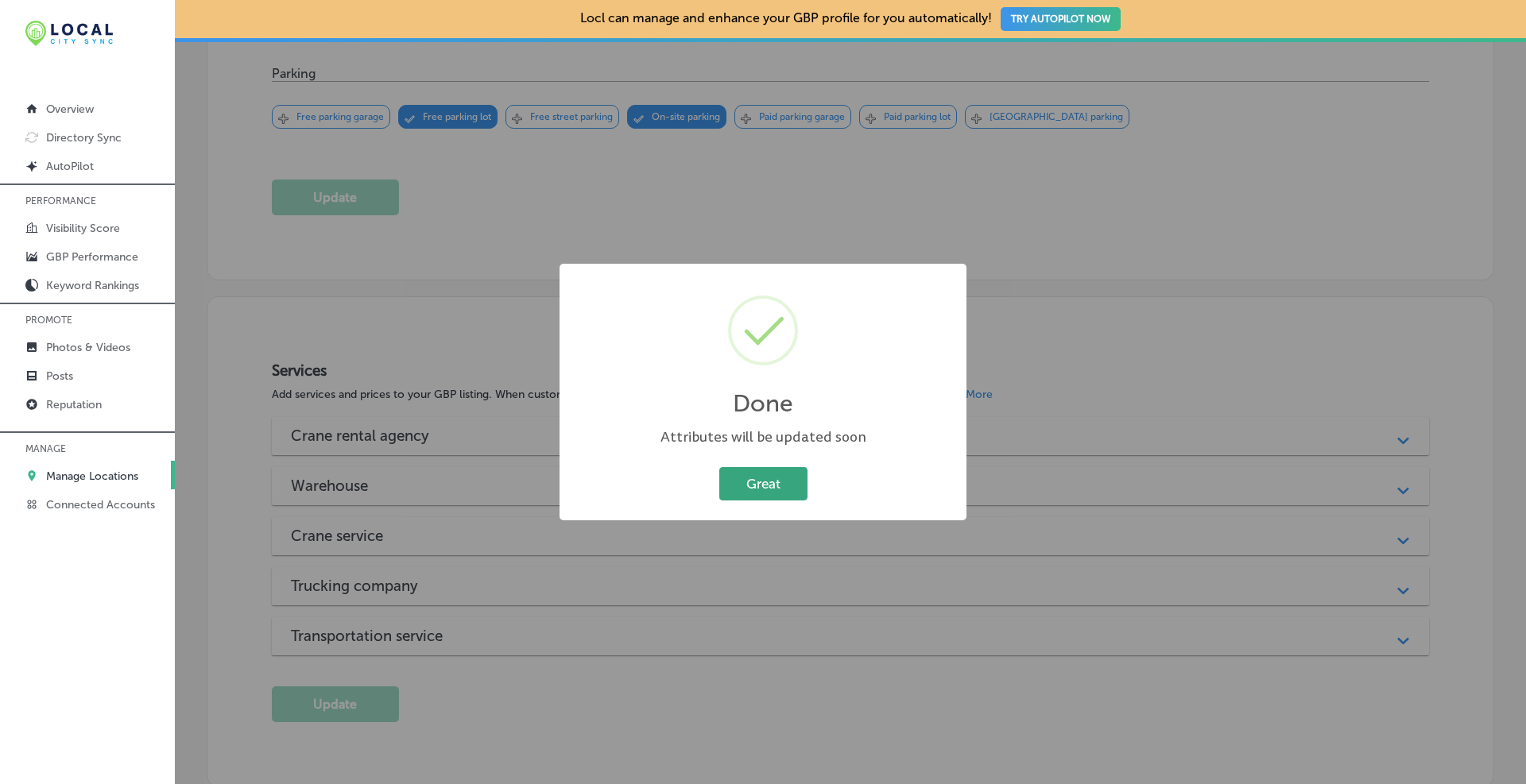
click at [776, 473] on button "Great" at bounding box center [763, 484] width 88 height 33
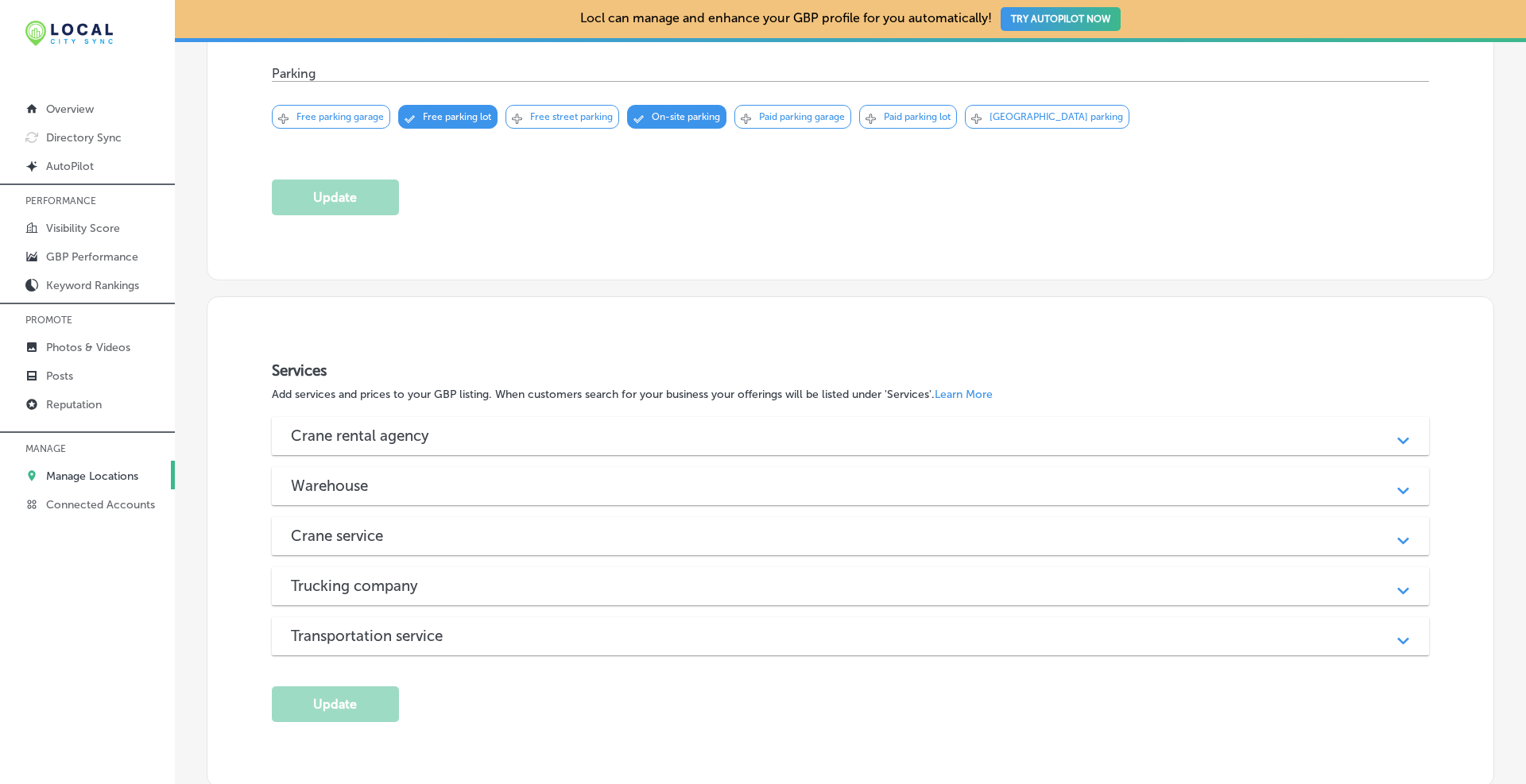
click at [614, 618] on div "Transportation service Path Created with Sketch." at bounding box center [849, 636] width 1157 height 39
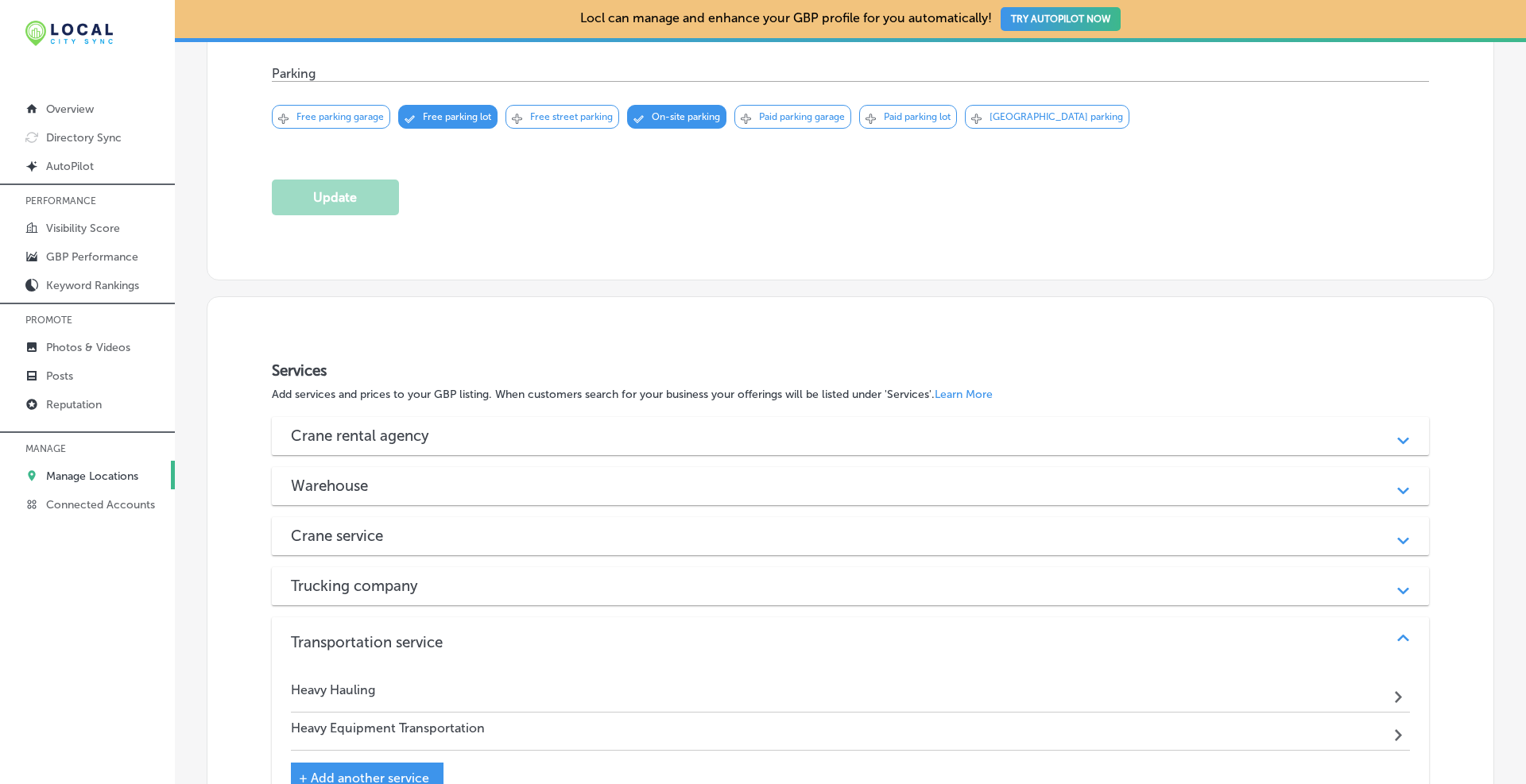
scroll to position [1060, 0]
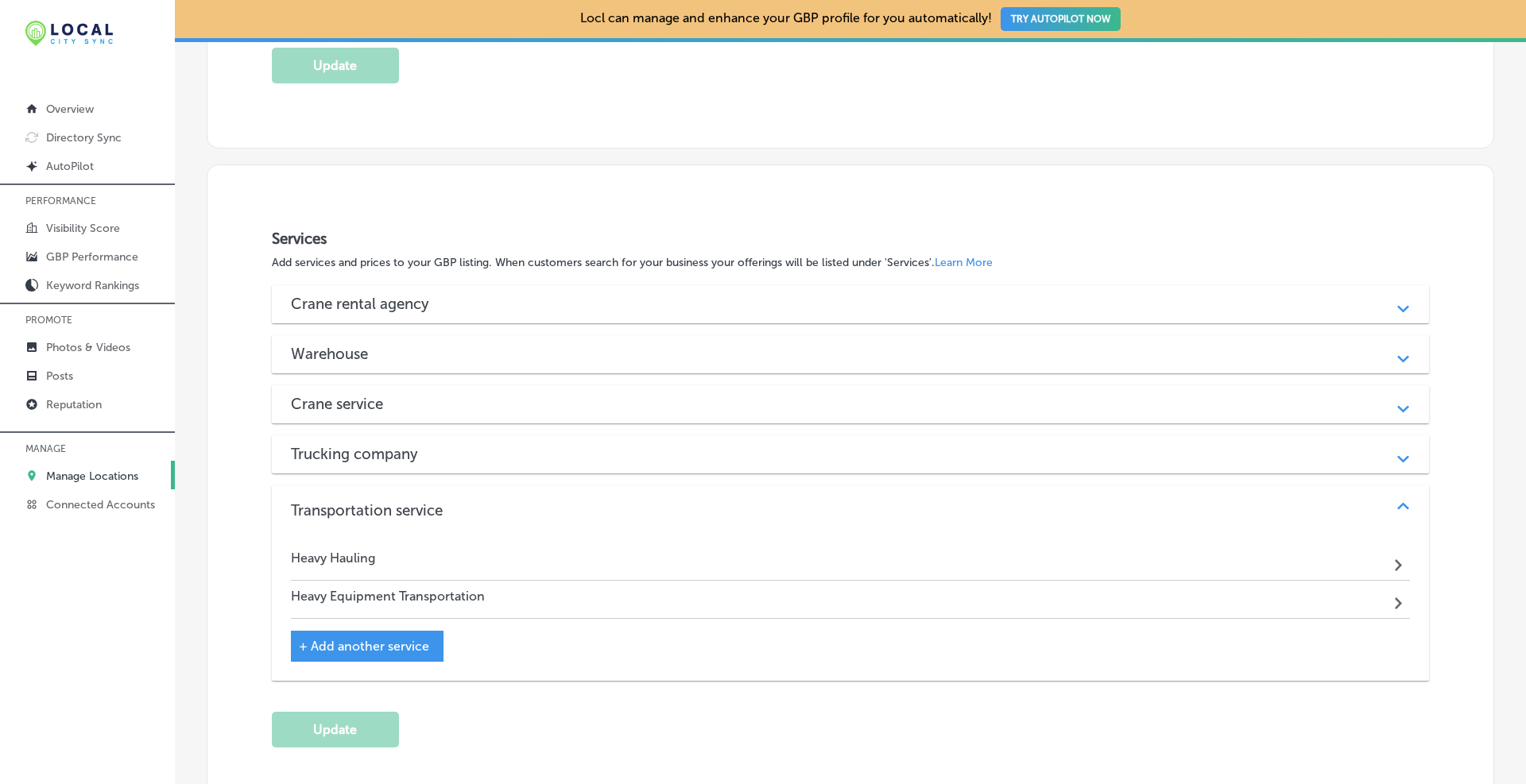
click at [523, 448] on div "Trucking company" at bounding box center [850, 454] width 1118 height 18
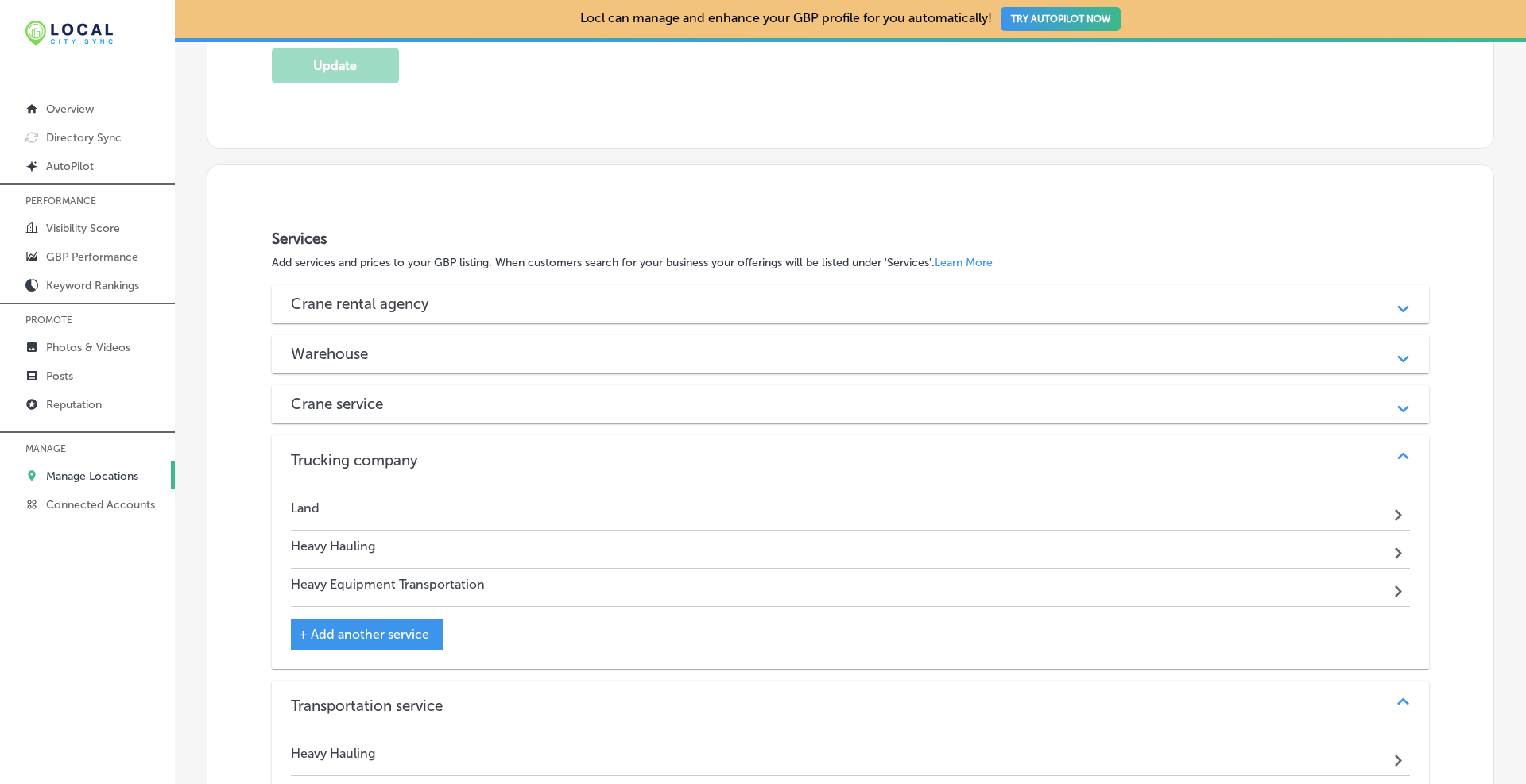
click at [514, 377] on div "Crane rental agency Path Created with Sketch. Crane Services Path Created with …" at bounding box center [849, 580] width 1157 height 591
click at [505, 396] on div "Crane service" at bounding box center [850, 403] width 1118 height 18
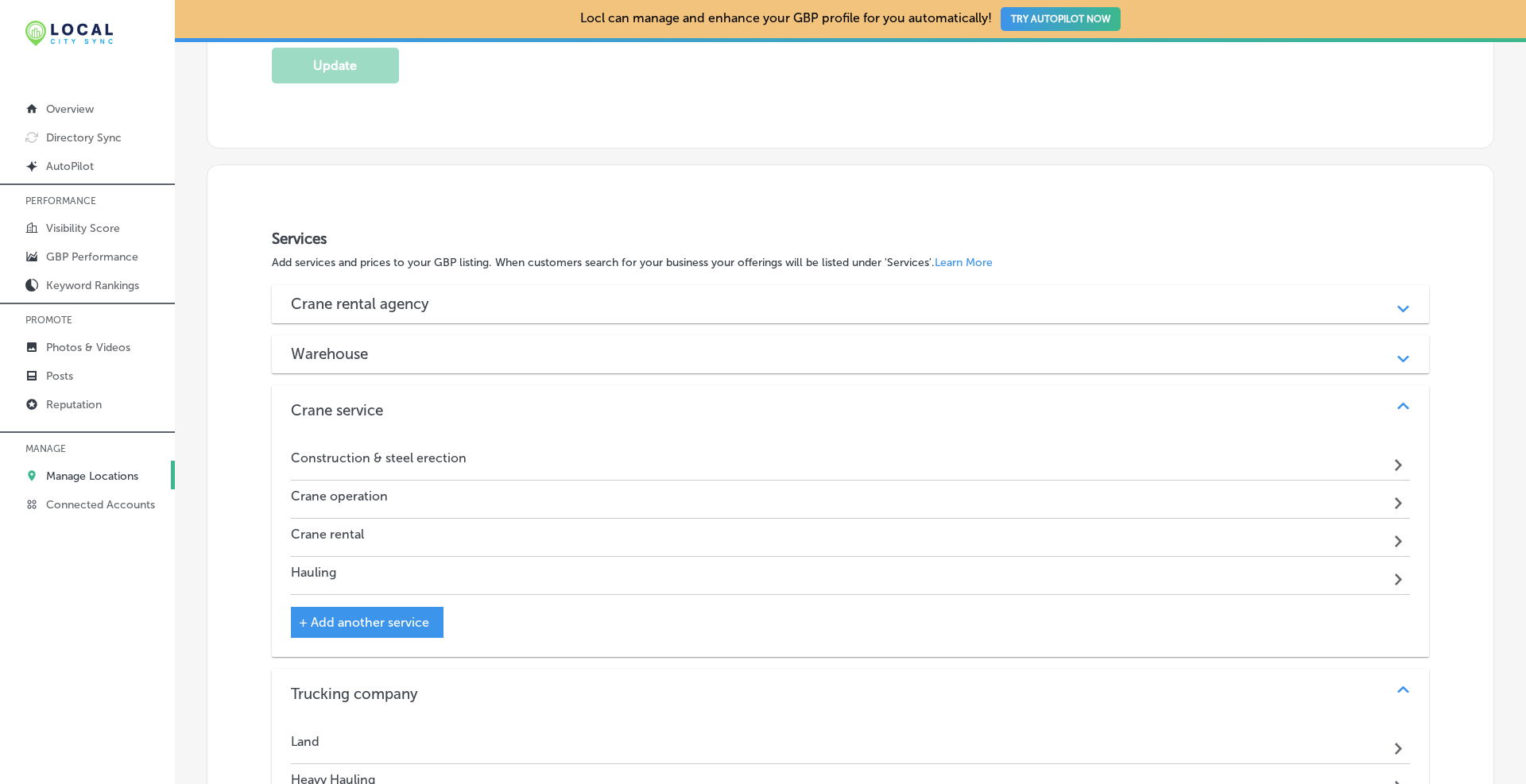
click at [502, 350] on div "Warehouse" at bounding box center [850, 353] width 1118 height 18
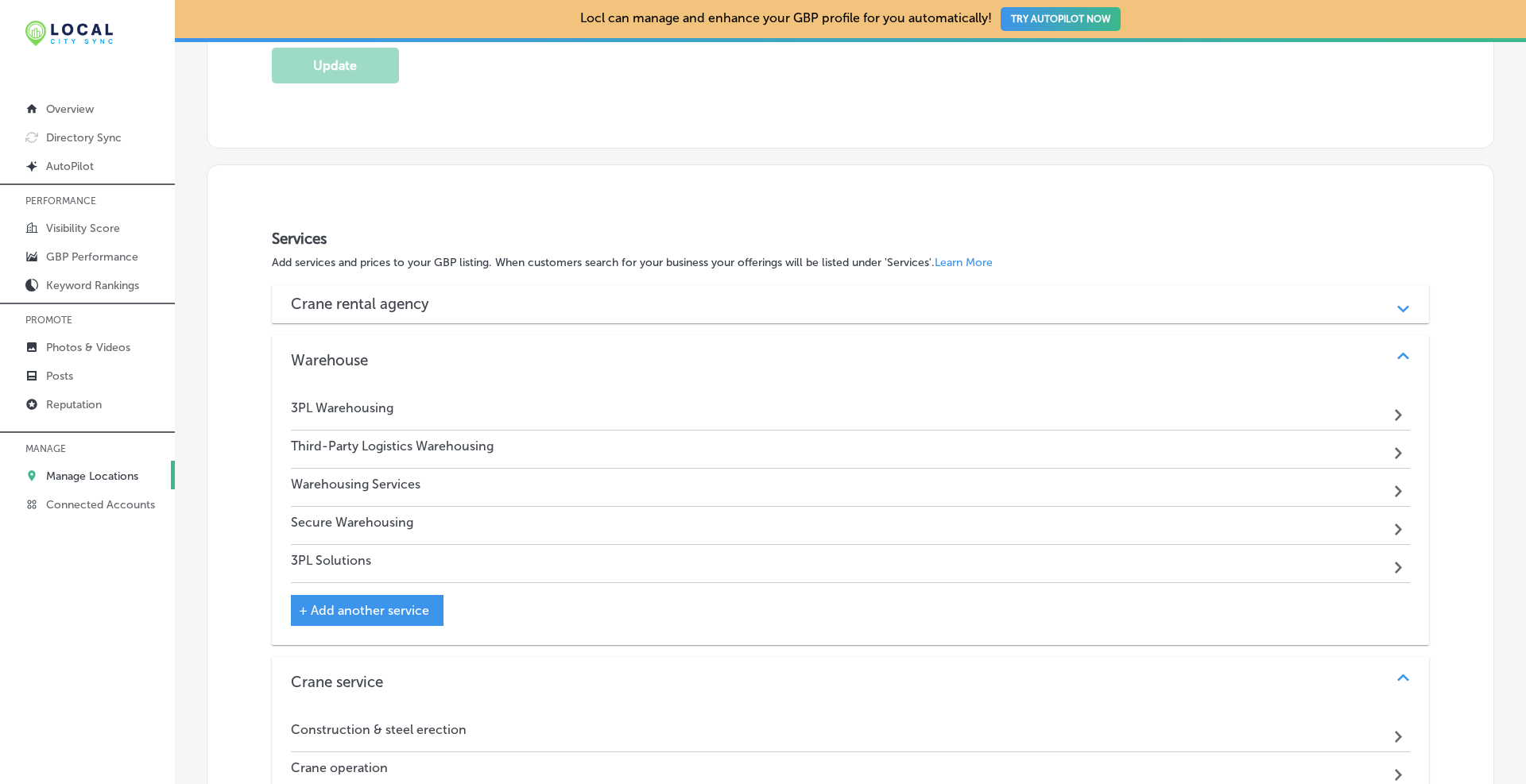
click at [502, 307] on div "Crane rental agency" at bounding box center [850, 303] width 1118 height 18
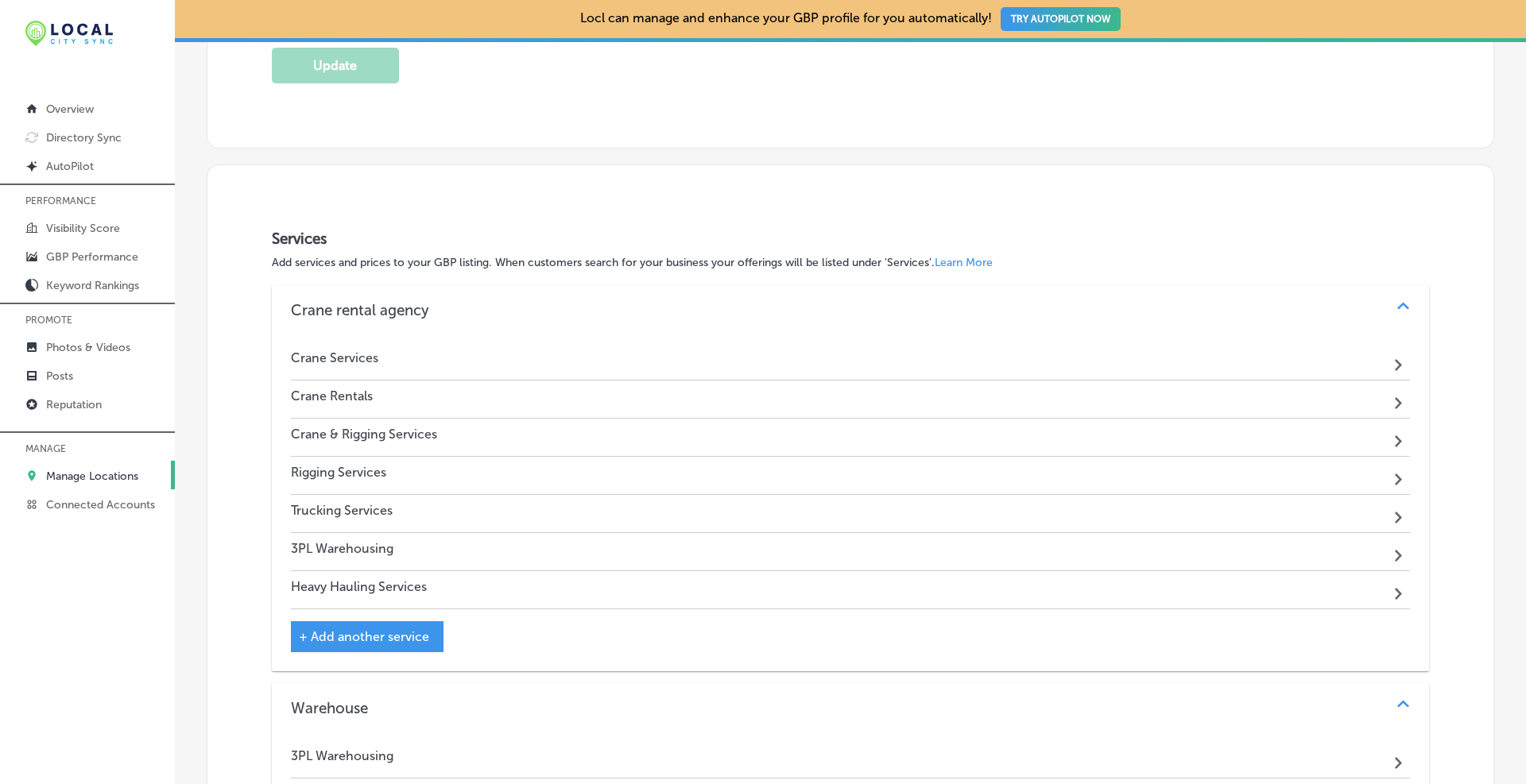
click at [365, 639] on span "+ Add another service" at bounding box center [364, 637] width 130 height 15
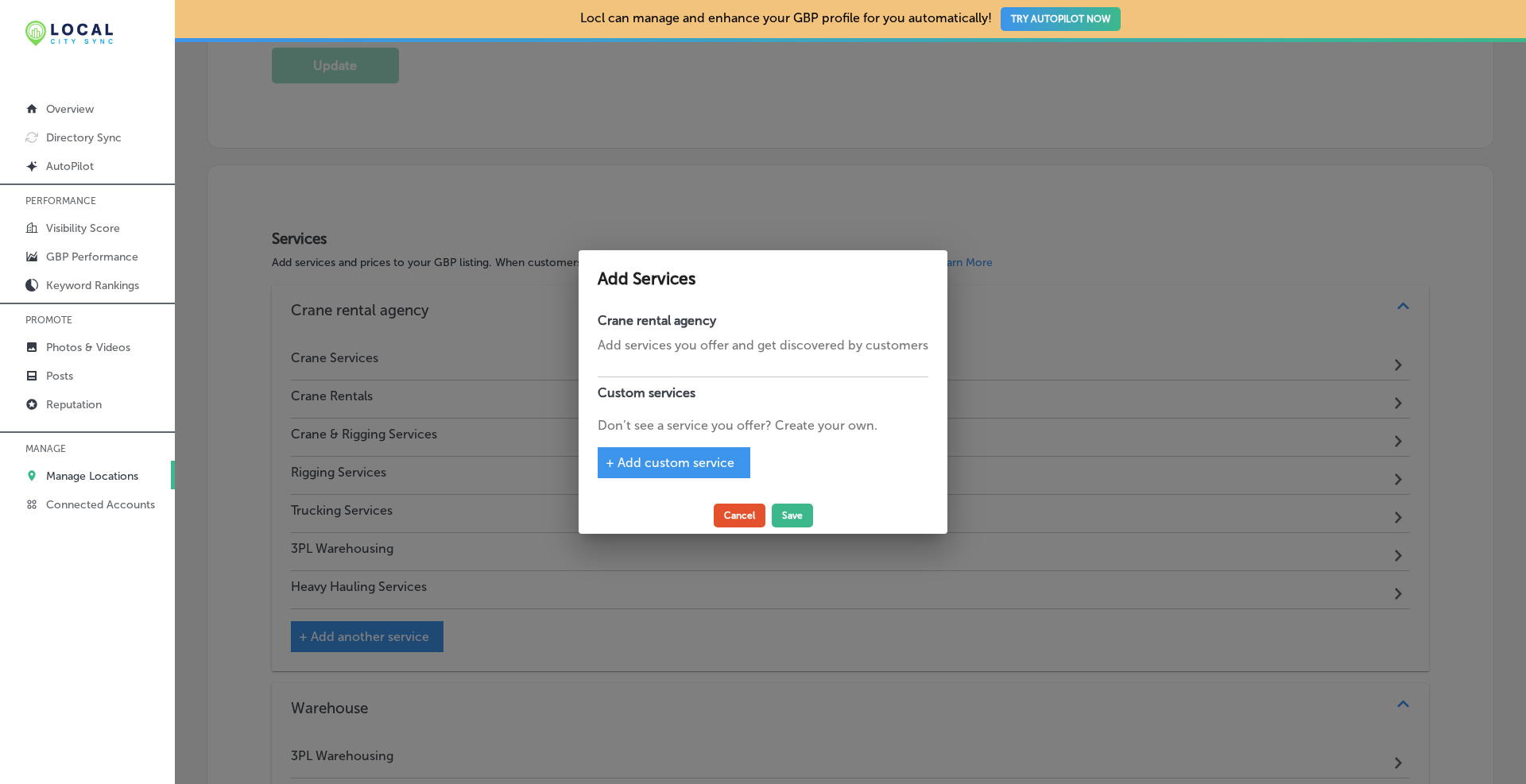
click at [736, 518] on button "Cancel" at bounding box center [739, 515] width 51 height 24
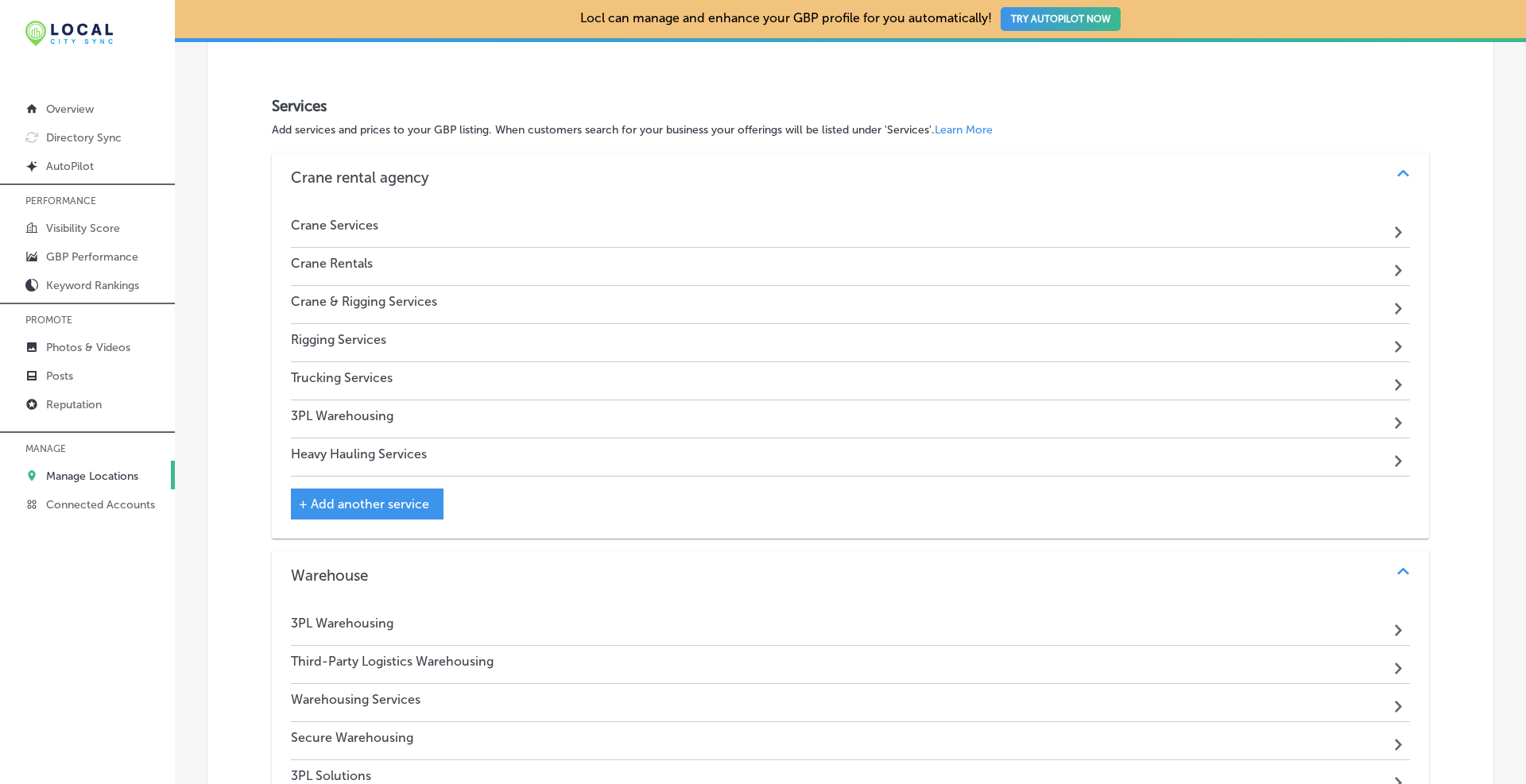
scroll to position [1325, 0]
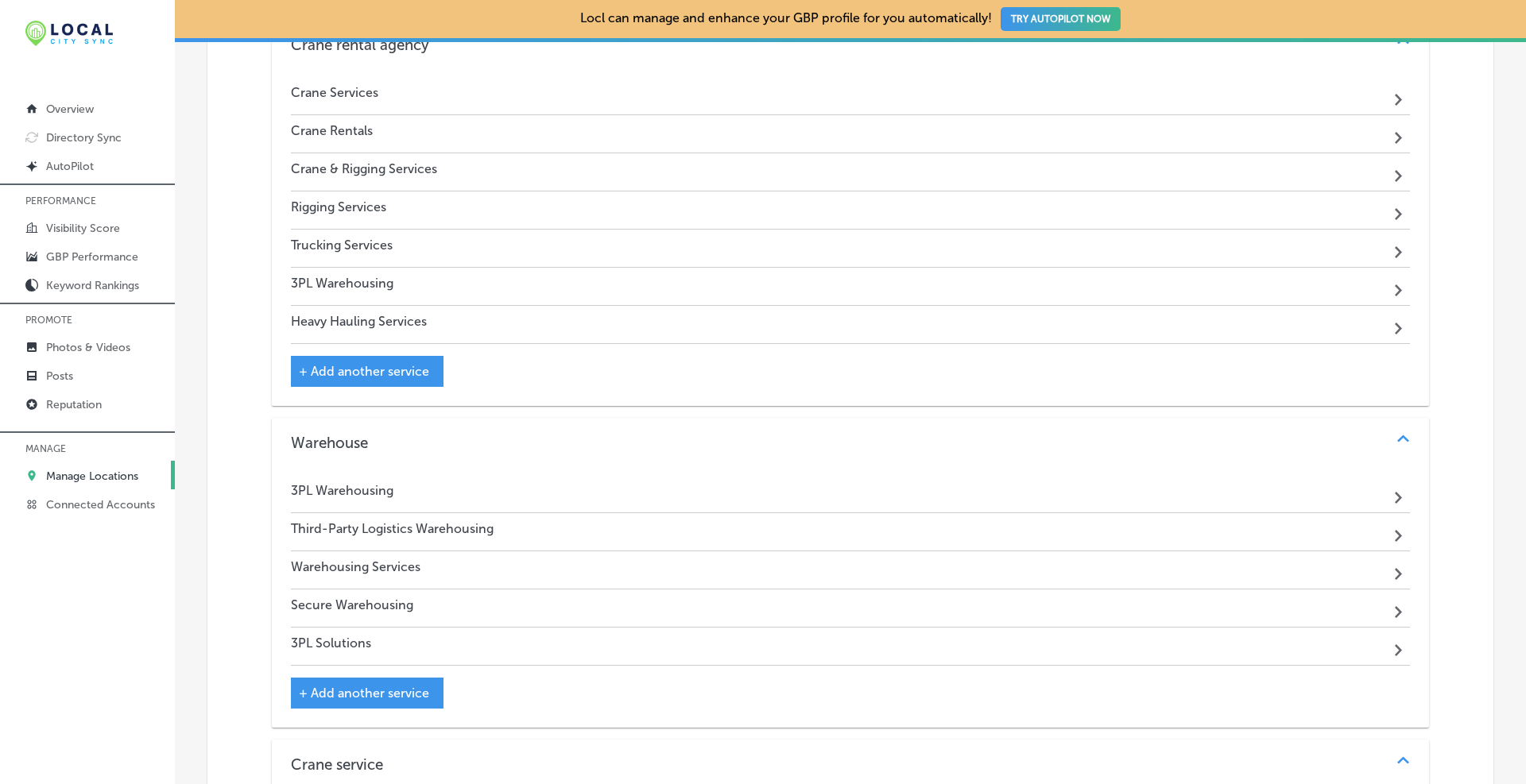
click at [343, 686] on span "+ Add another service" at bounding box center [364, 693] width 130 height 15
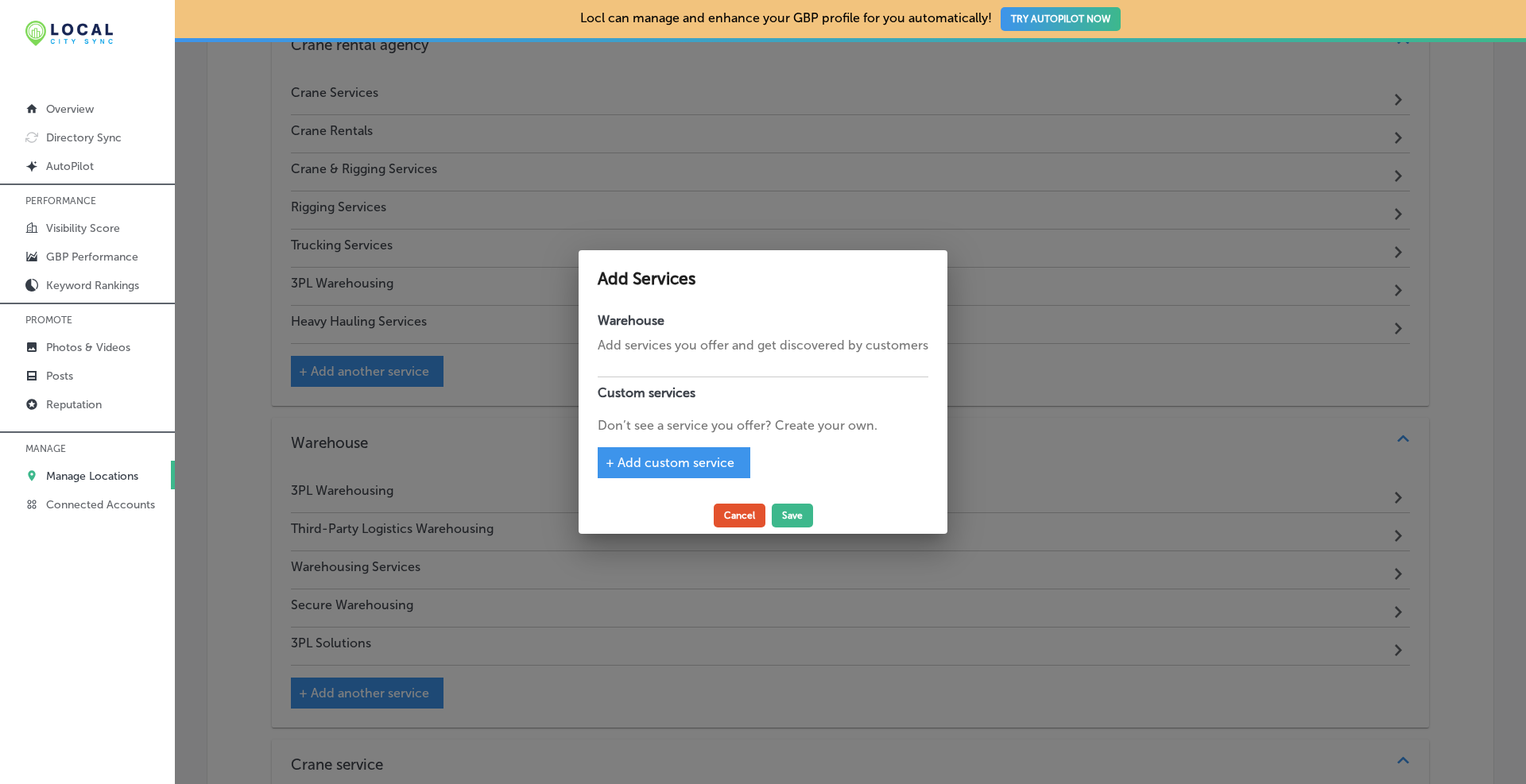
click at [741, 524] on button "Cancel" at bounding box center [739, 515] width 51 height 24
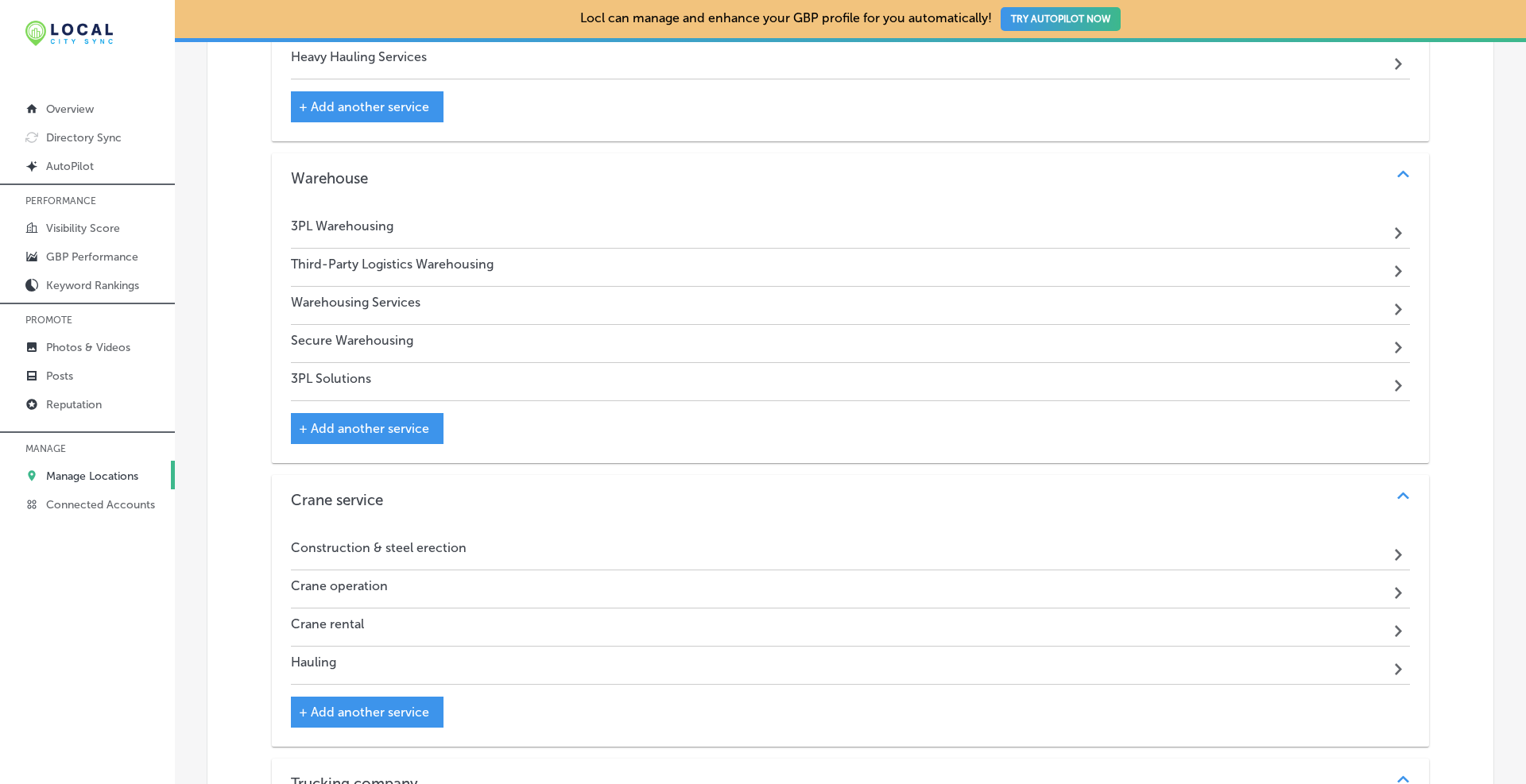
scroll to position [1722, 0]
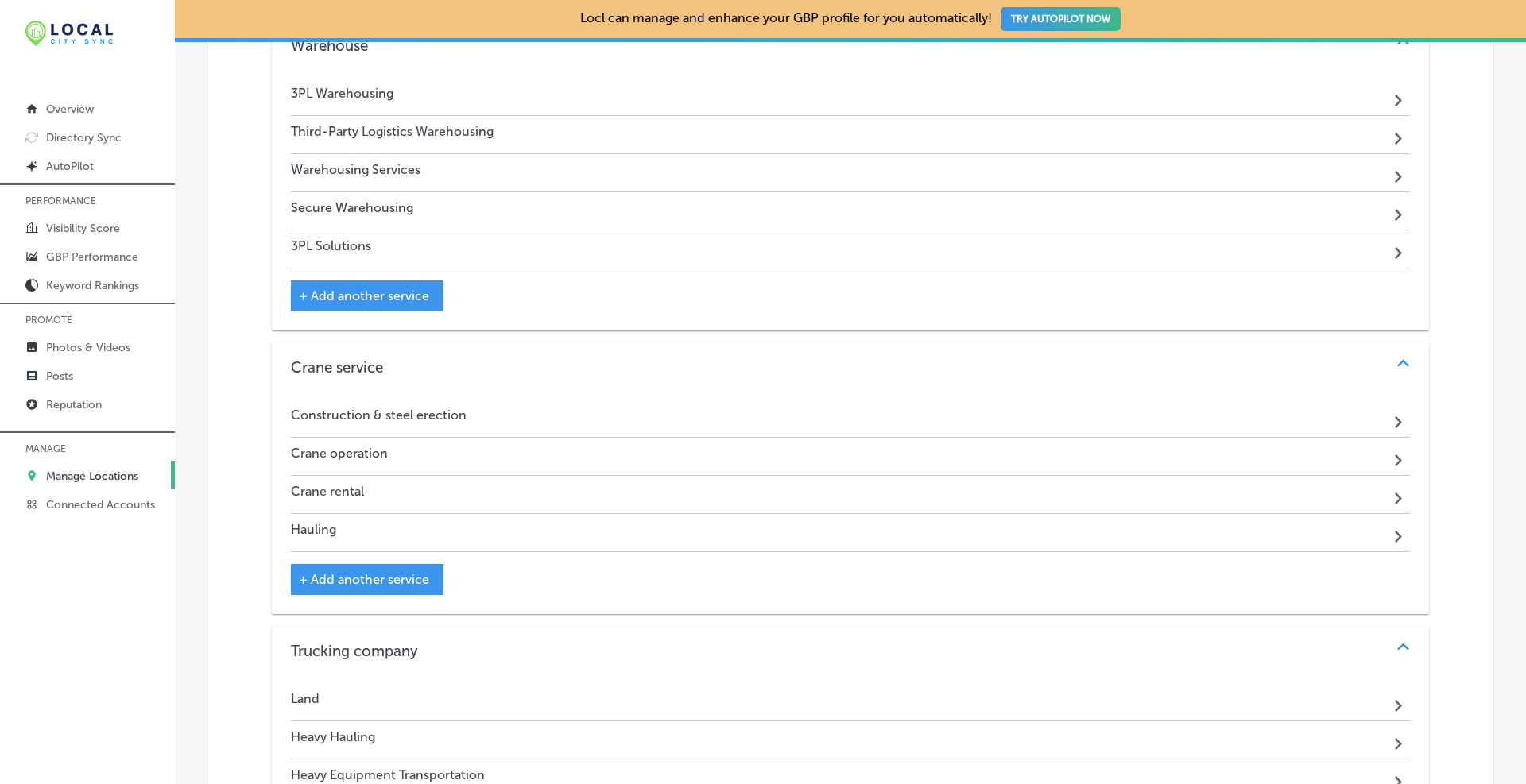
click at [325, 577] on span "+ Add another service" at bounding box center [364, 579] width 130 height 15
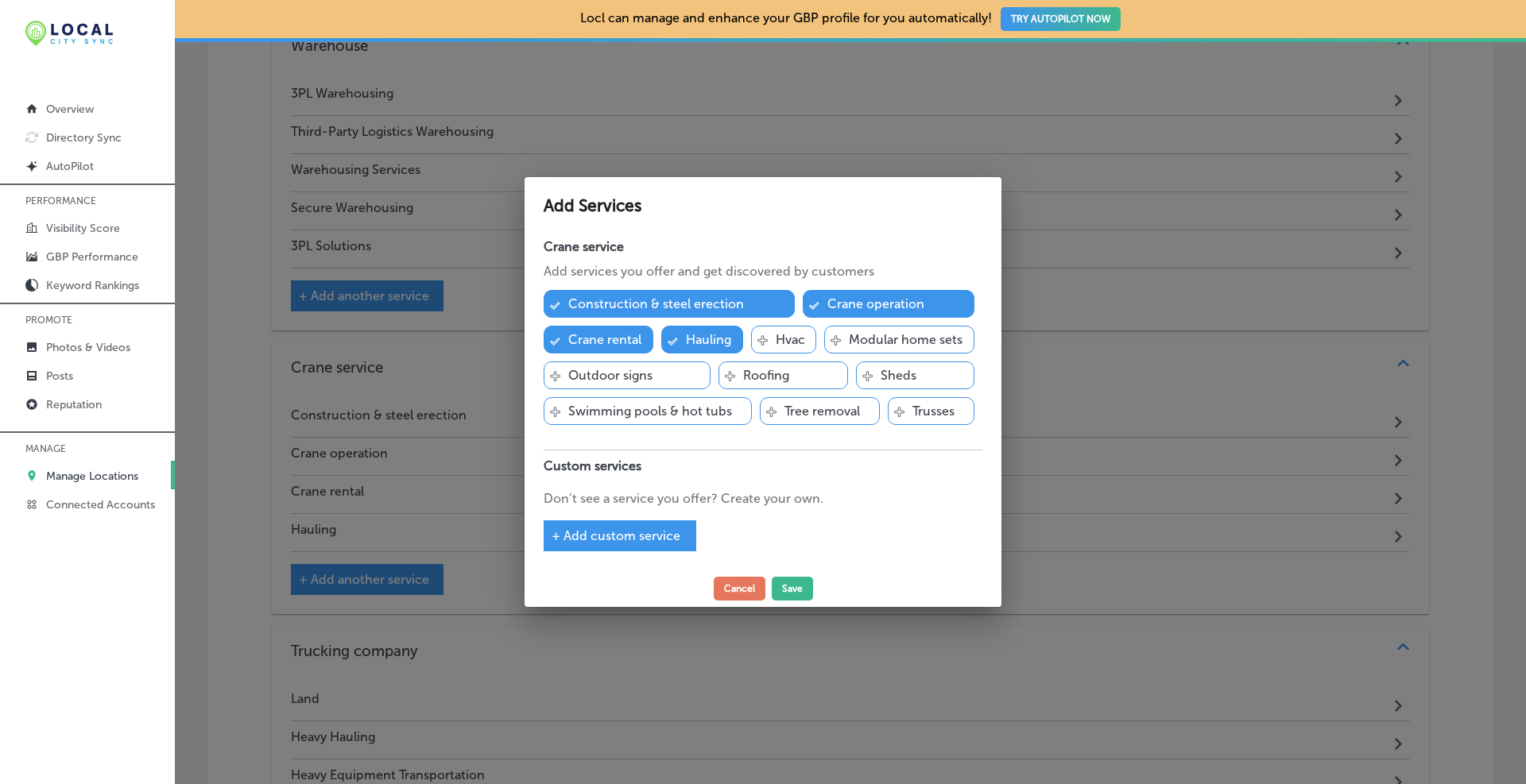
click at [768, 341] on div "Svg Vector Icons : [URL][DOMAIN_NAME] Hvac" at bounding box center [784, 339] width 66 height 27
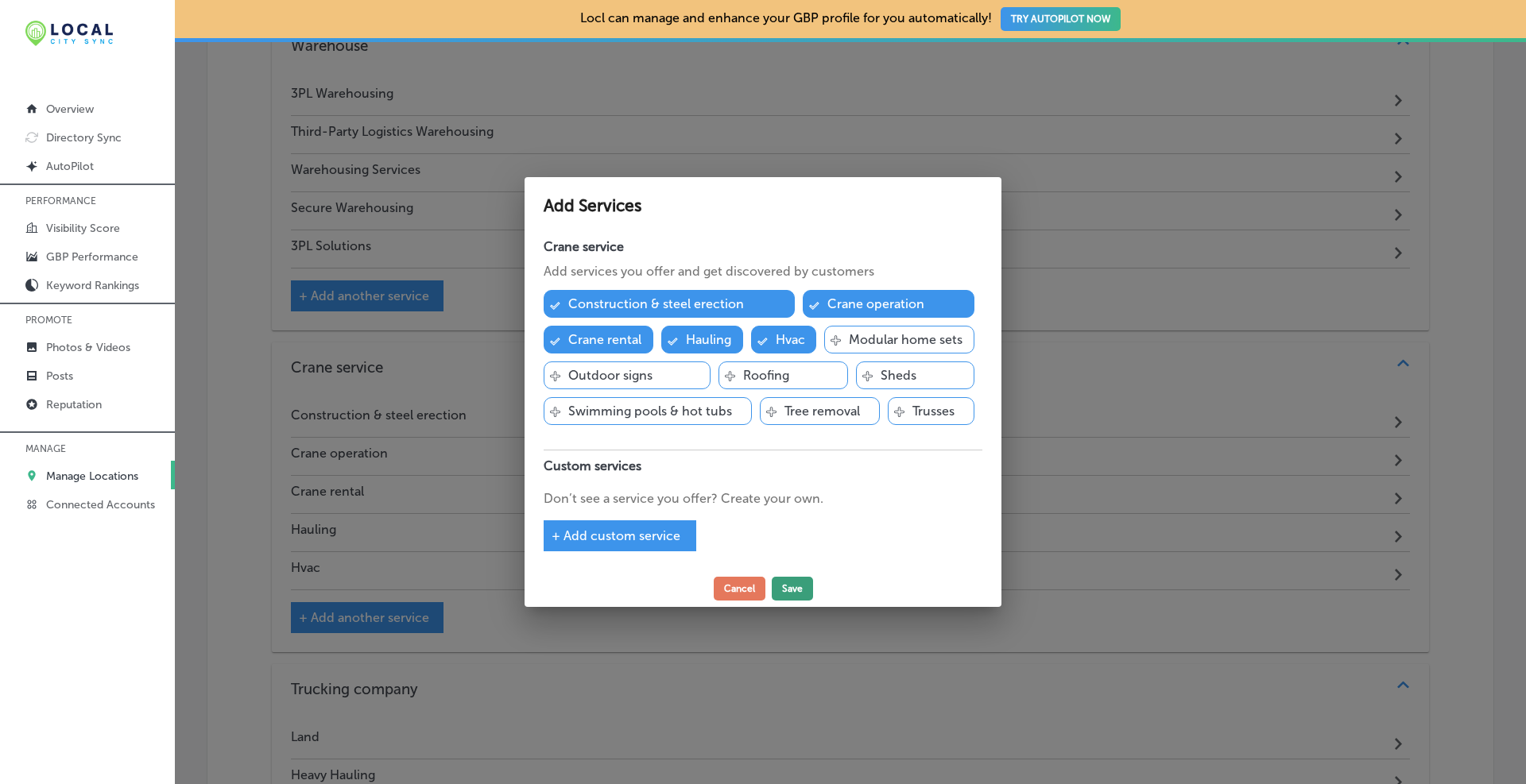
click at [796, 591] on button "Save" at bounding box center [792, 589] width 41 height 24
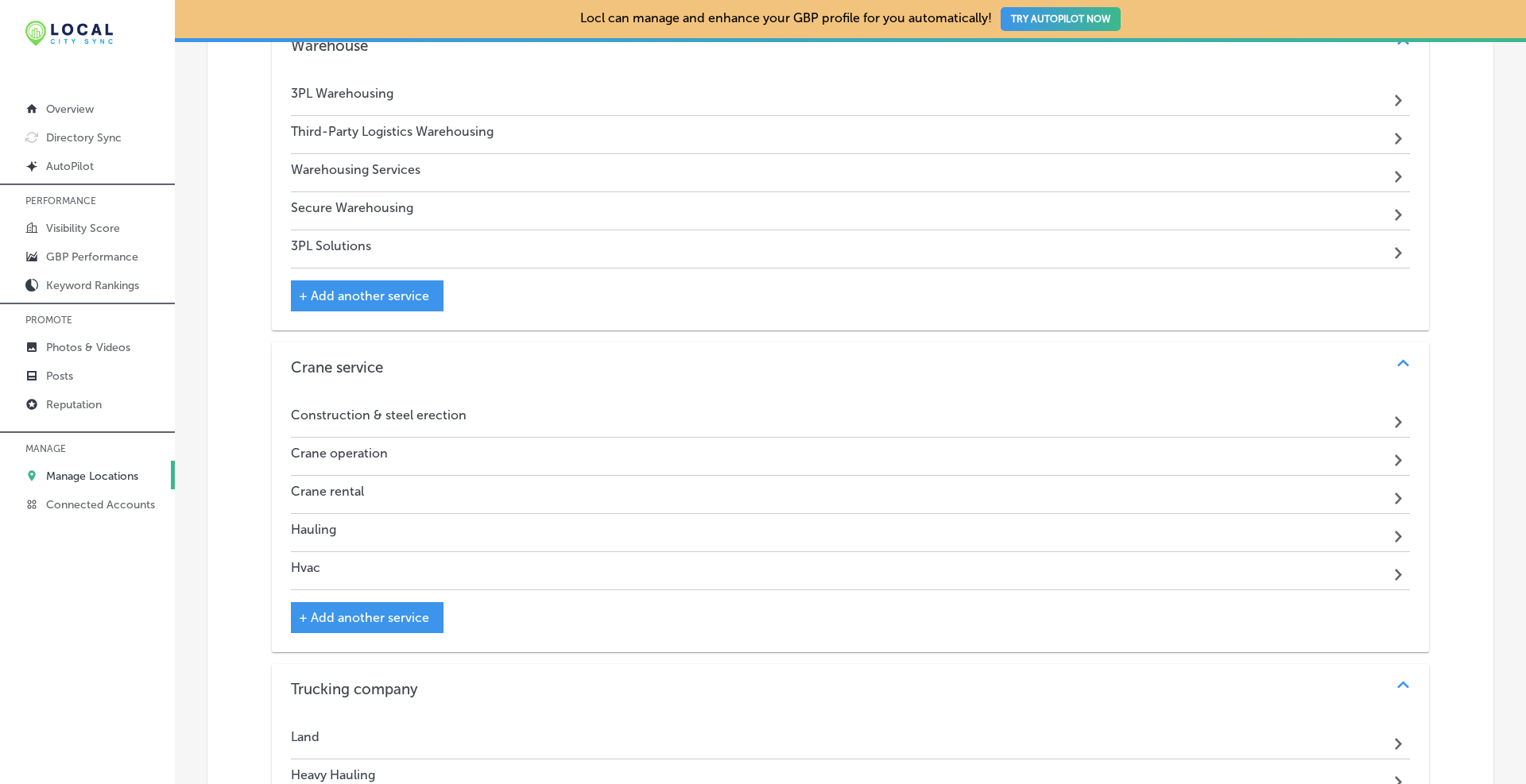
scroll to position [1987, 0]
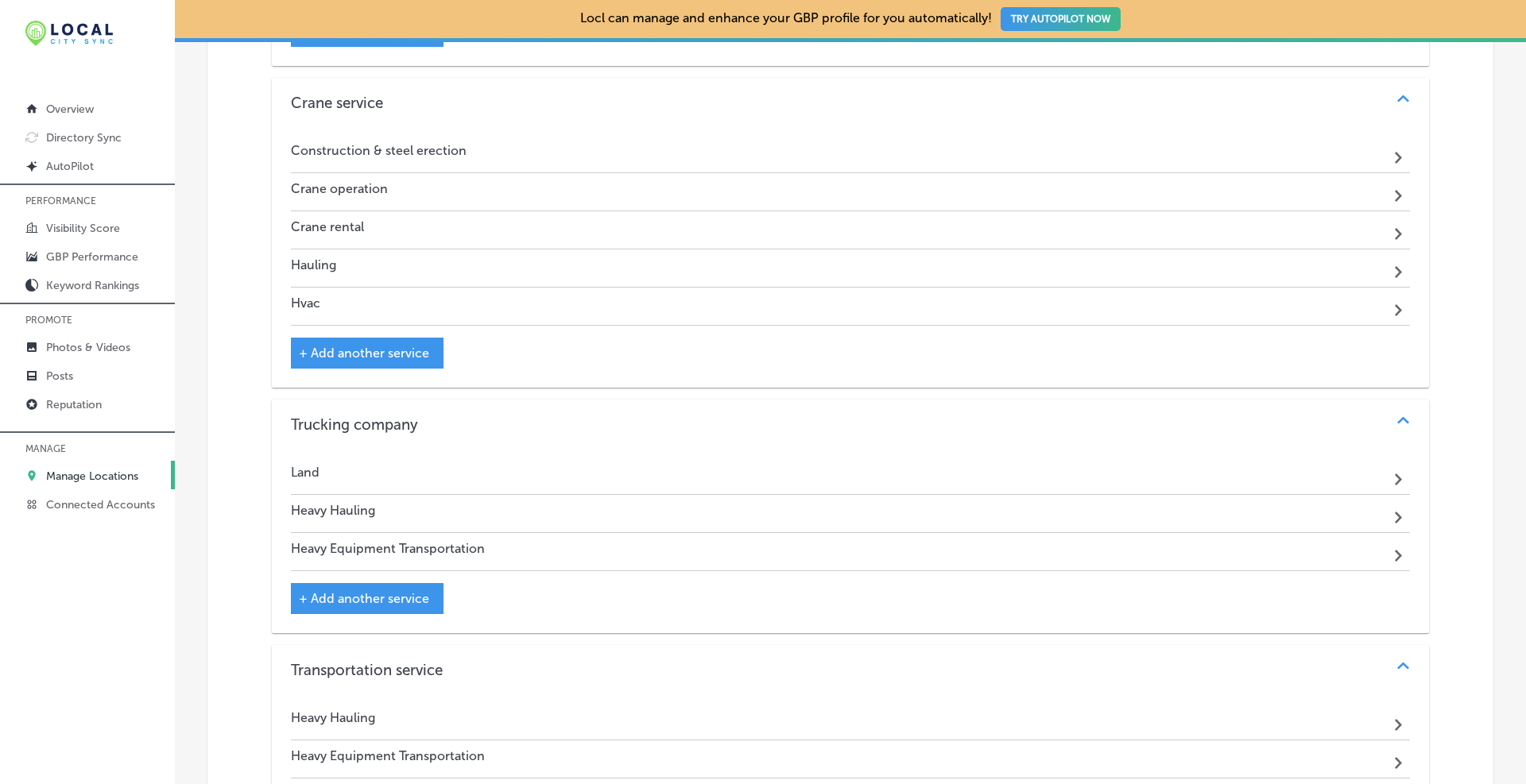
click at [376, 595] on span "+ Add another service" at bounding box center [364, 598] width 130 height 15
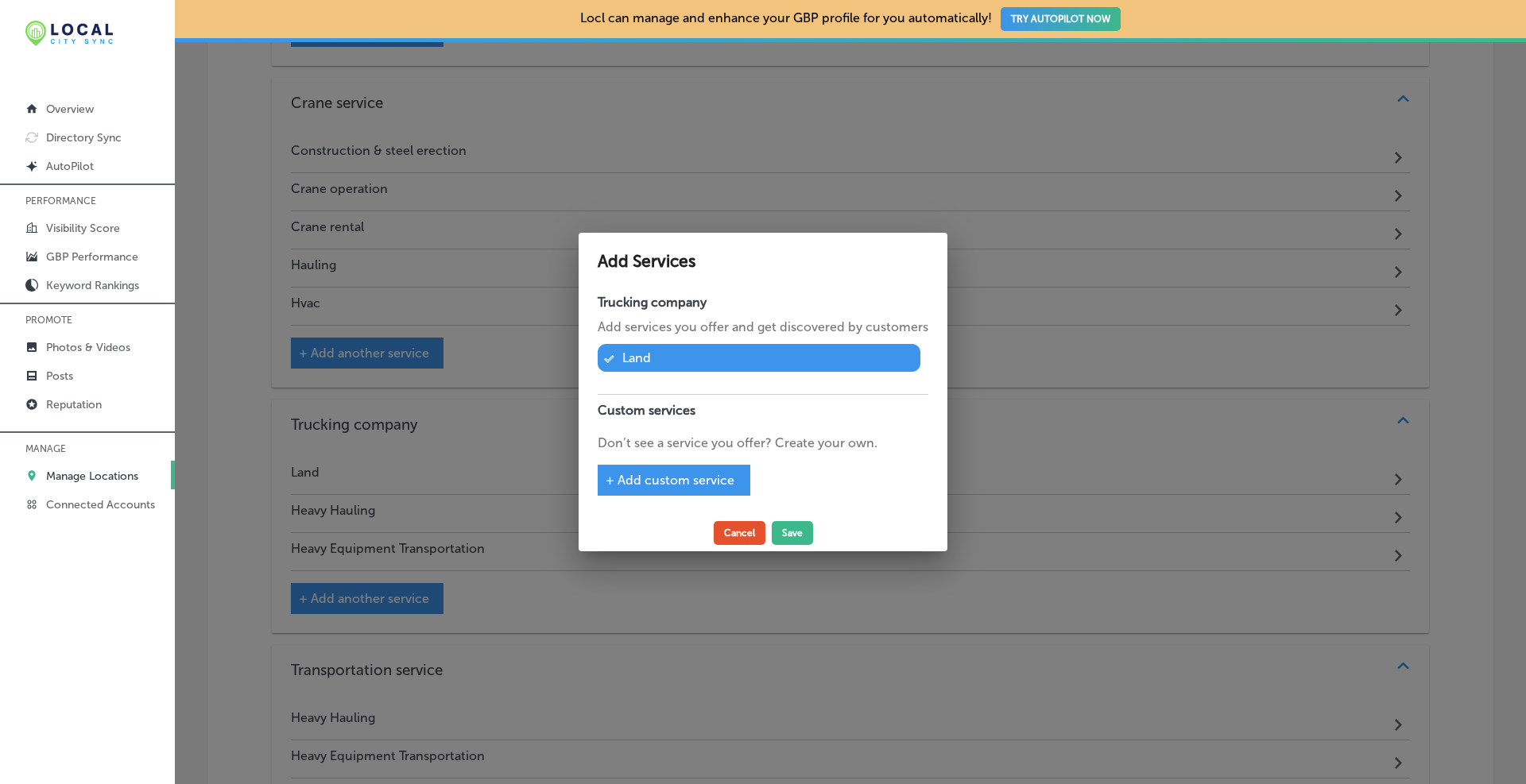
click at [730, 537] on button "Cancel" at bounding box center [739, 533] width 51 height 24
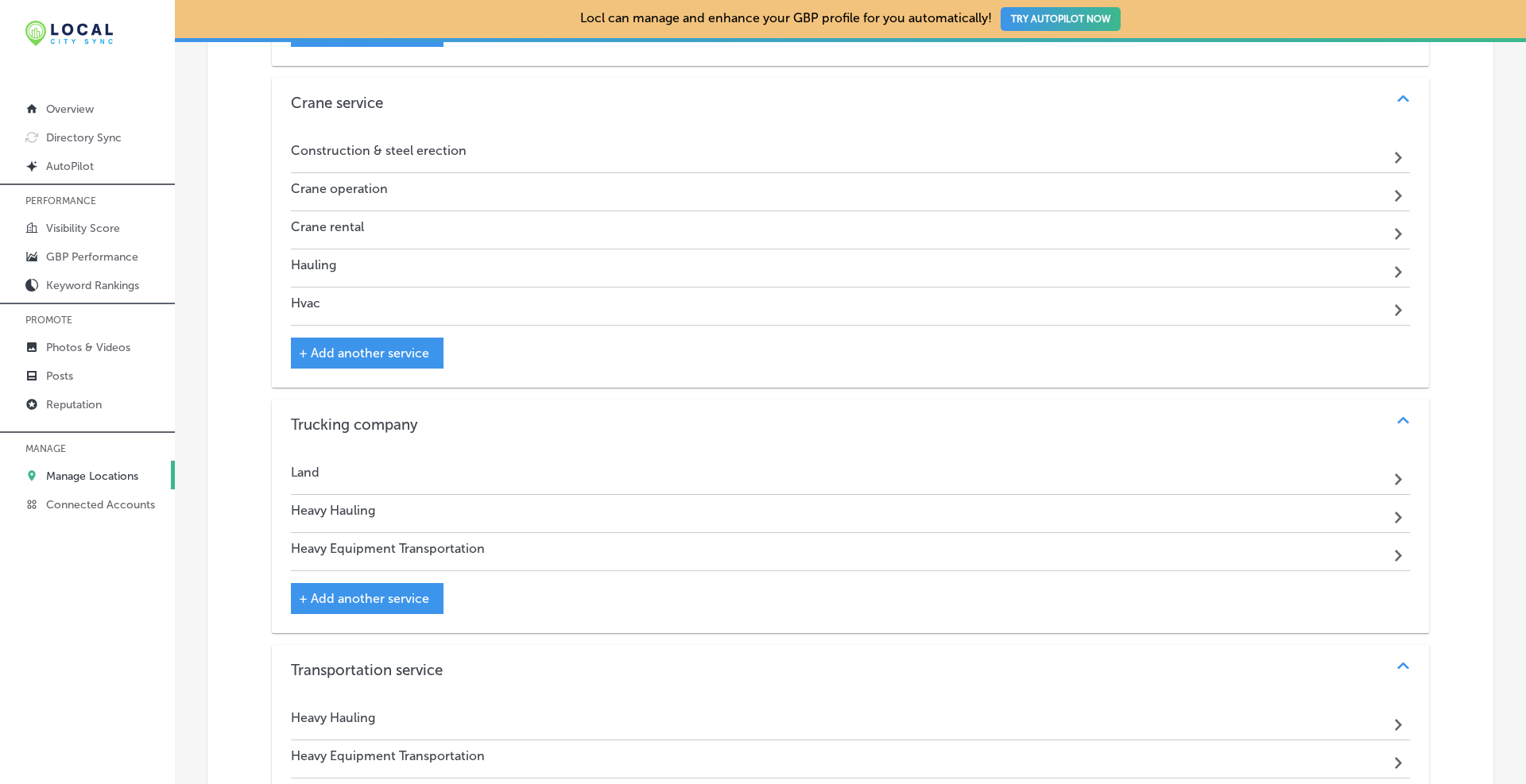
scroll to position [2355, 0]
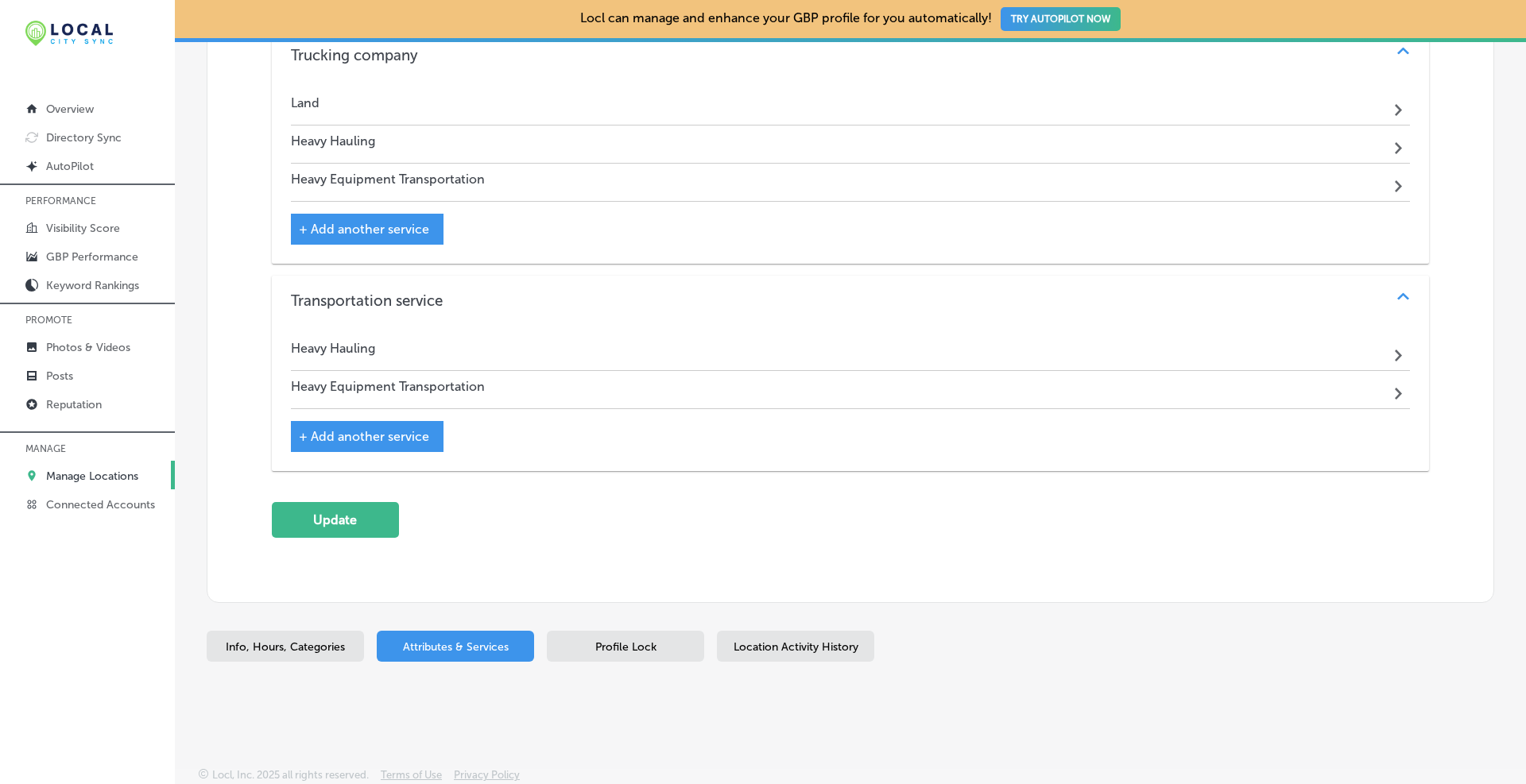
click at [353, 431] on span "+ Add another service" at bounding box center [364, 437] width 130 height 15
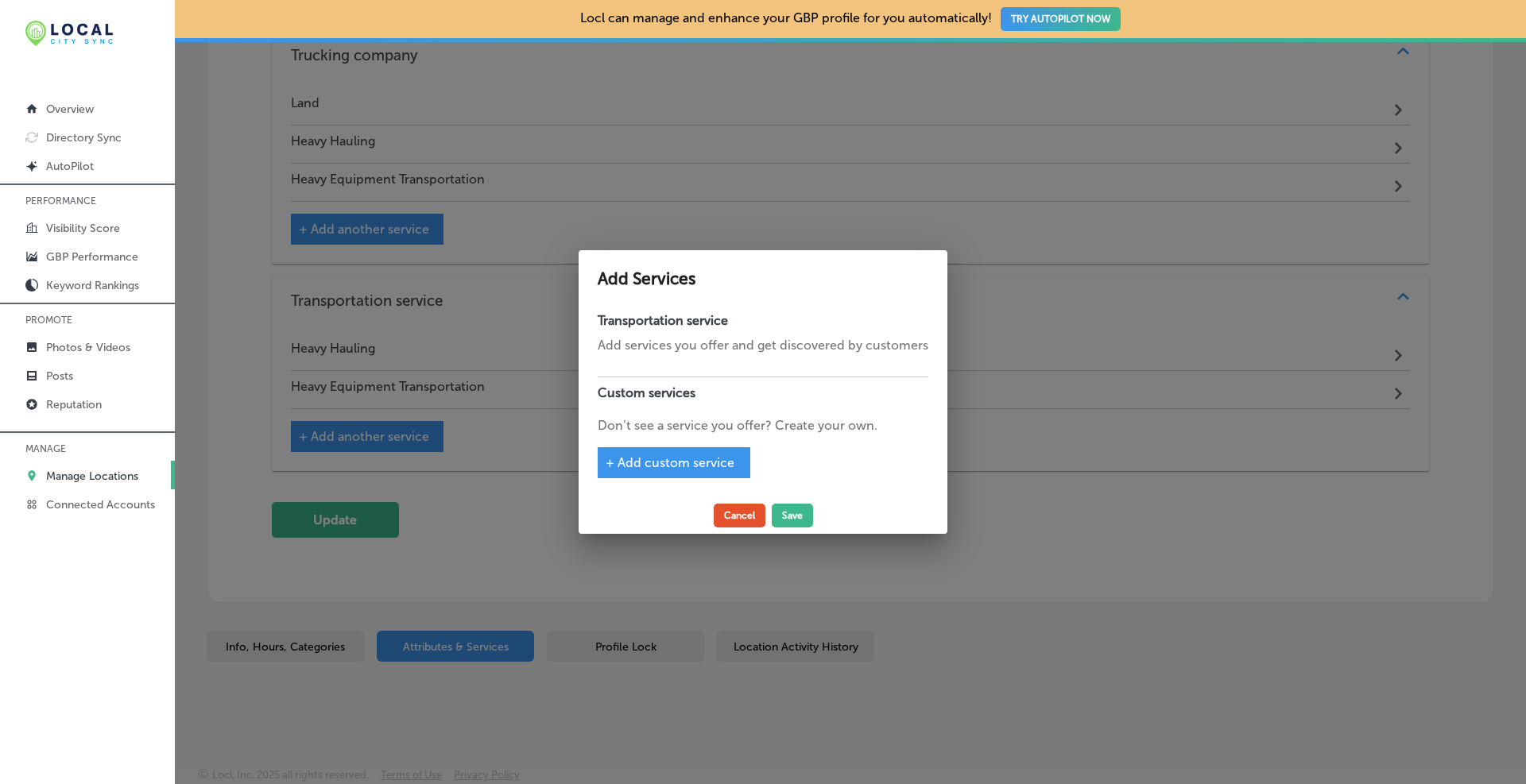
click at [730, 511] on button "Cancel" at bounding box center [739, 515] width 51 height 24
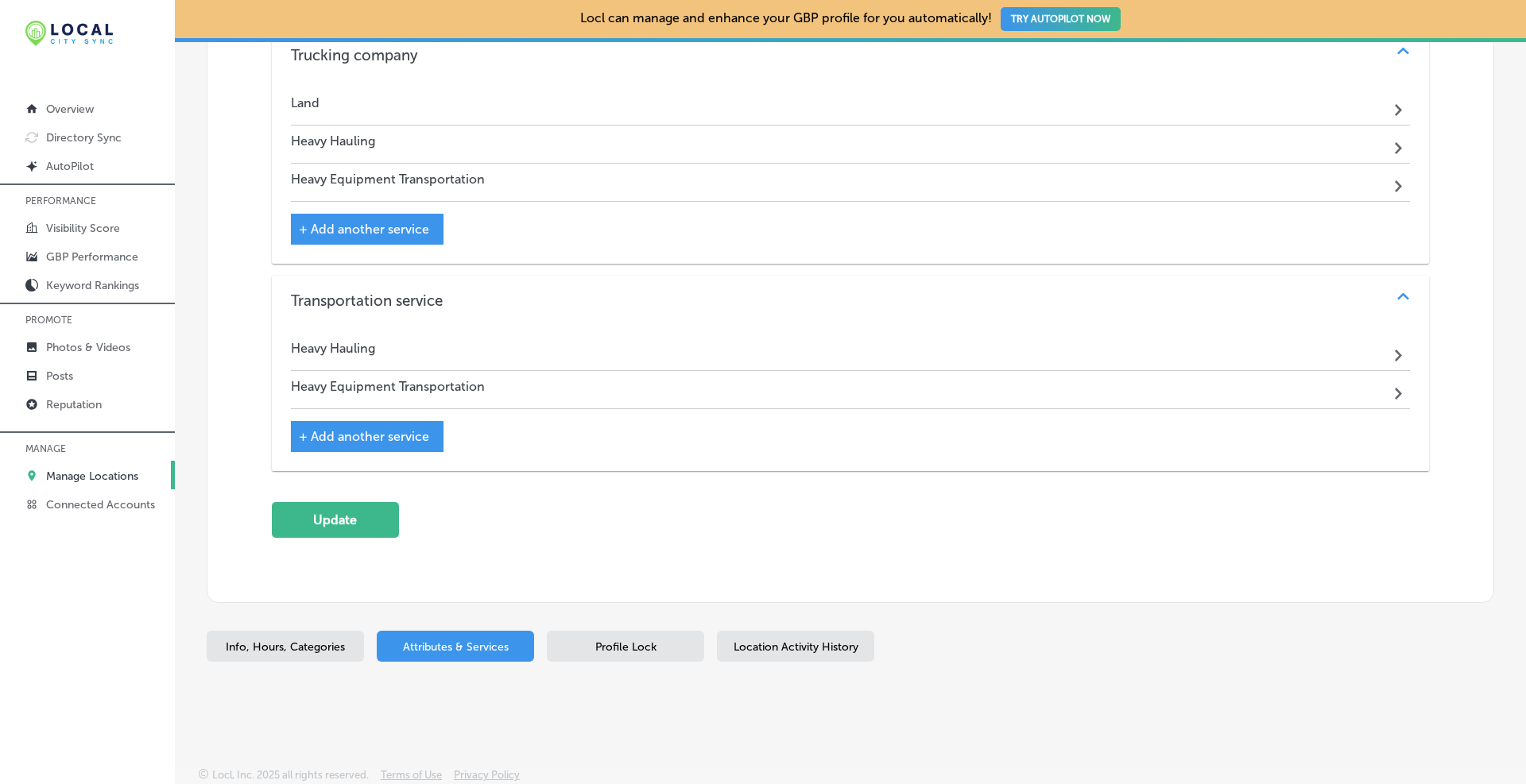
click at [286, 640] on span "Info, Hours, Categories" at bounding box center [285, 647] width 119 height 14
select select "US"
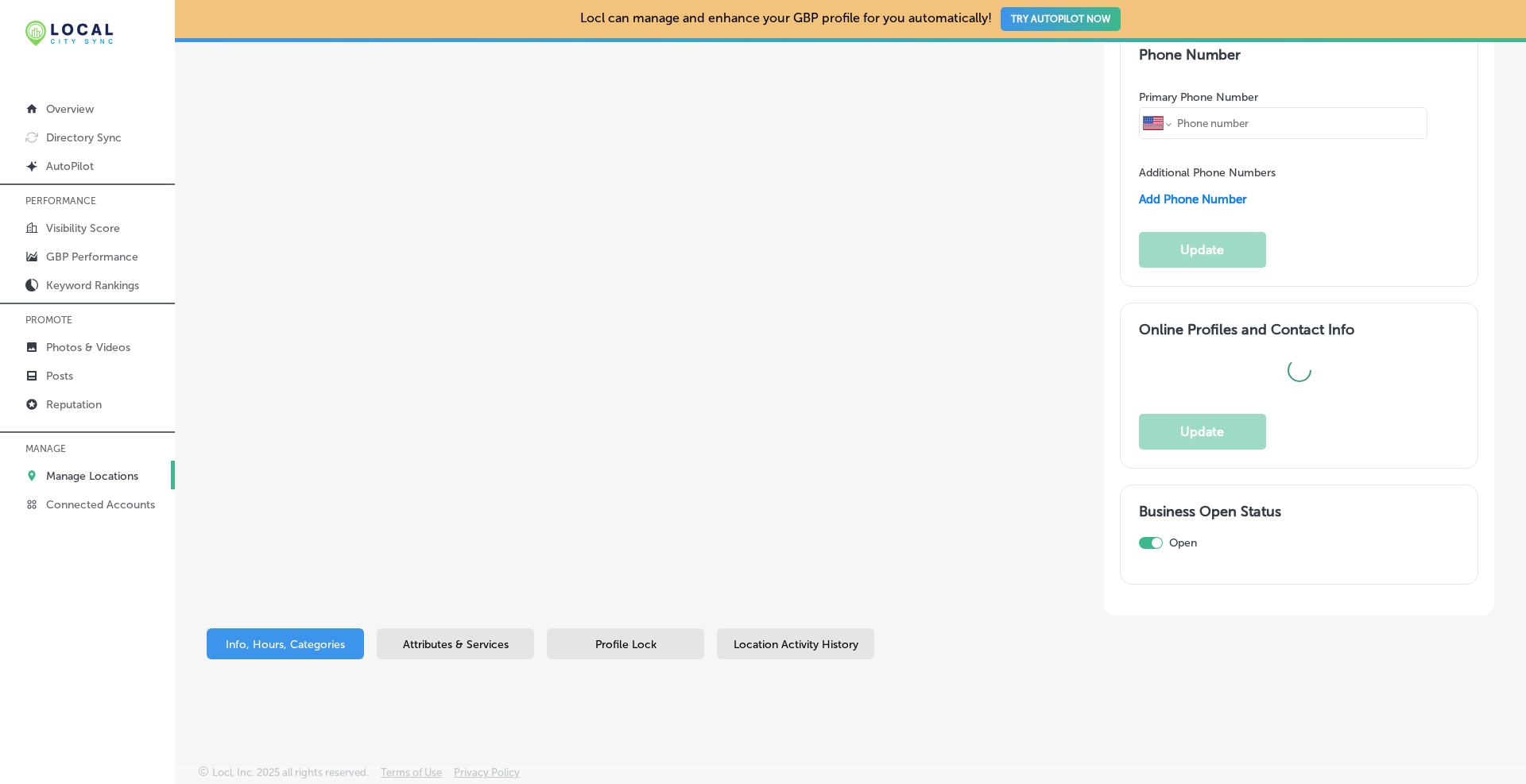
type textarea "Since [DATE], [PERSON_NAME] has been a leading force in [GEOGRAPHIC_DATA]'s log…"
type input "[STREET_ADDRESS]"
type input "[PERSON_NAME]"
type input "02343"
type input "US"
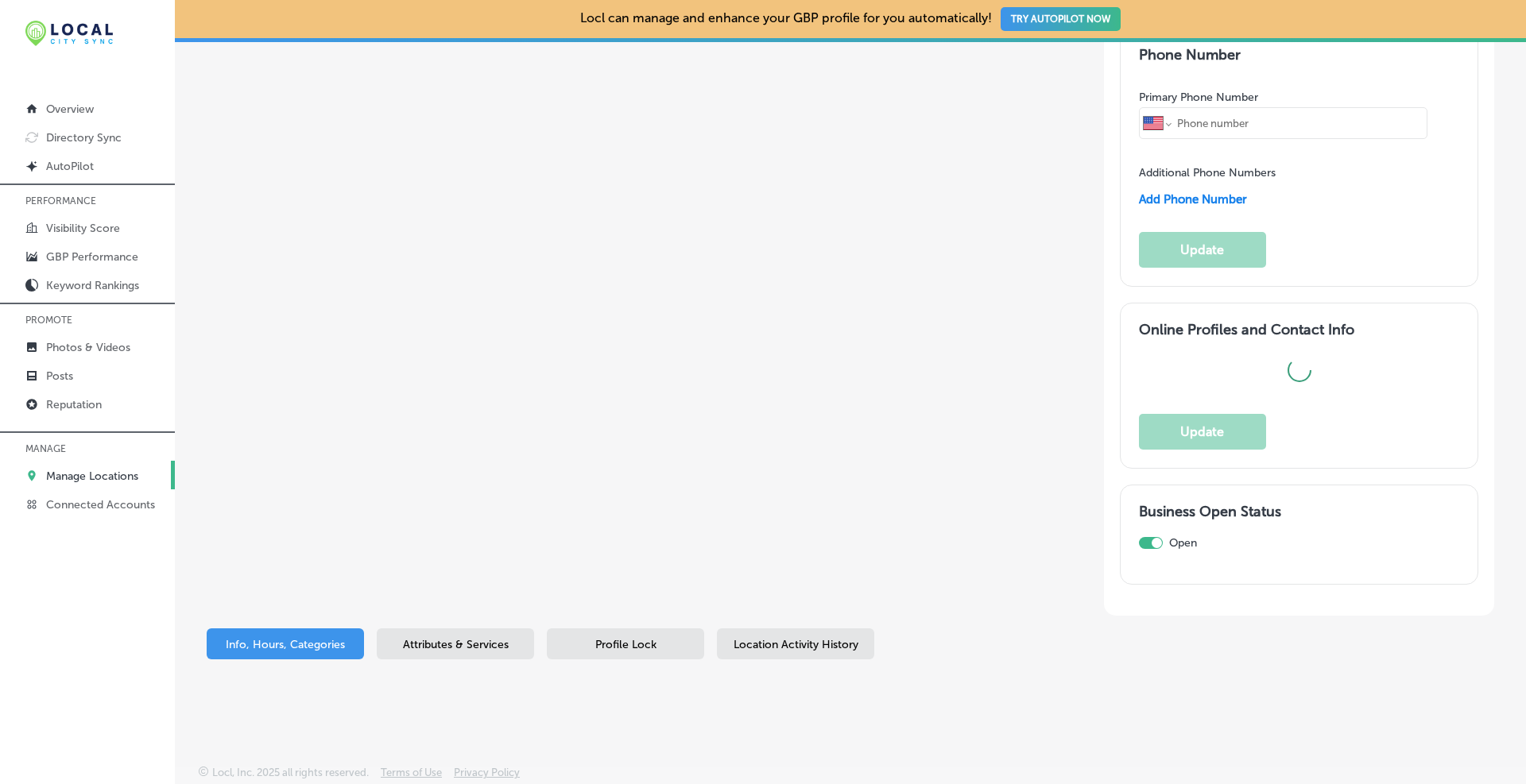
type input "[URL][DOMAIN_NAME][PERSON_NAME]"
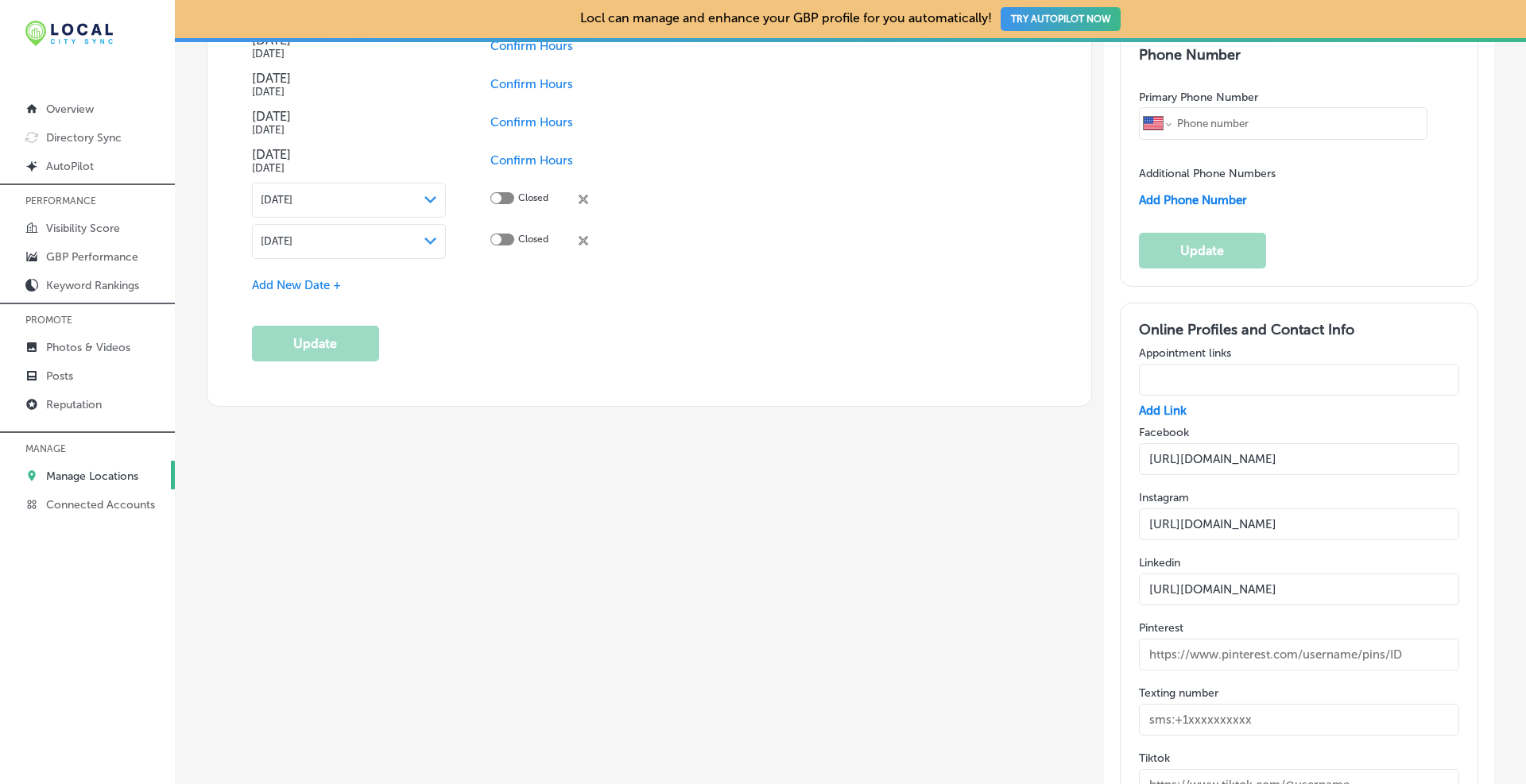
type input "Hallamore Corporation"
type input "[PHONE_NUMBER]"
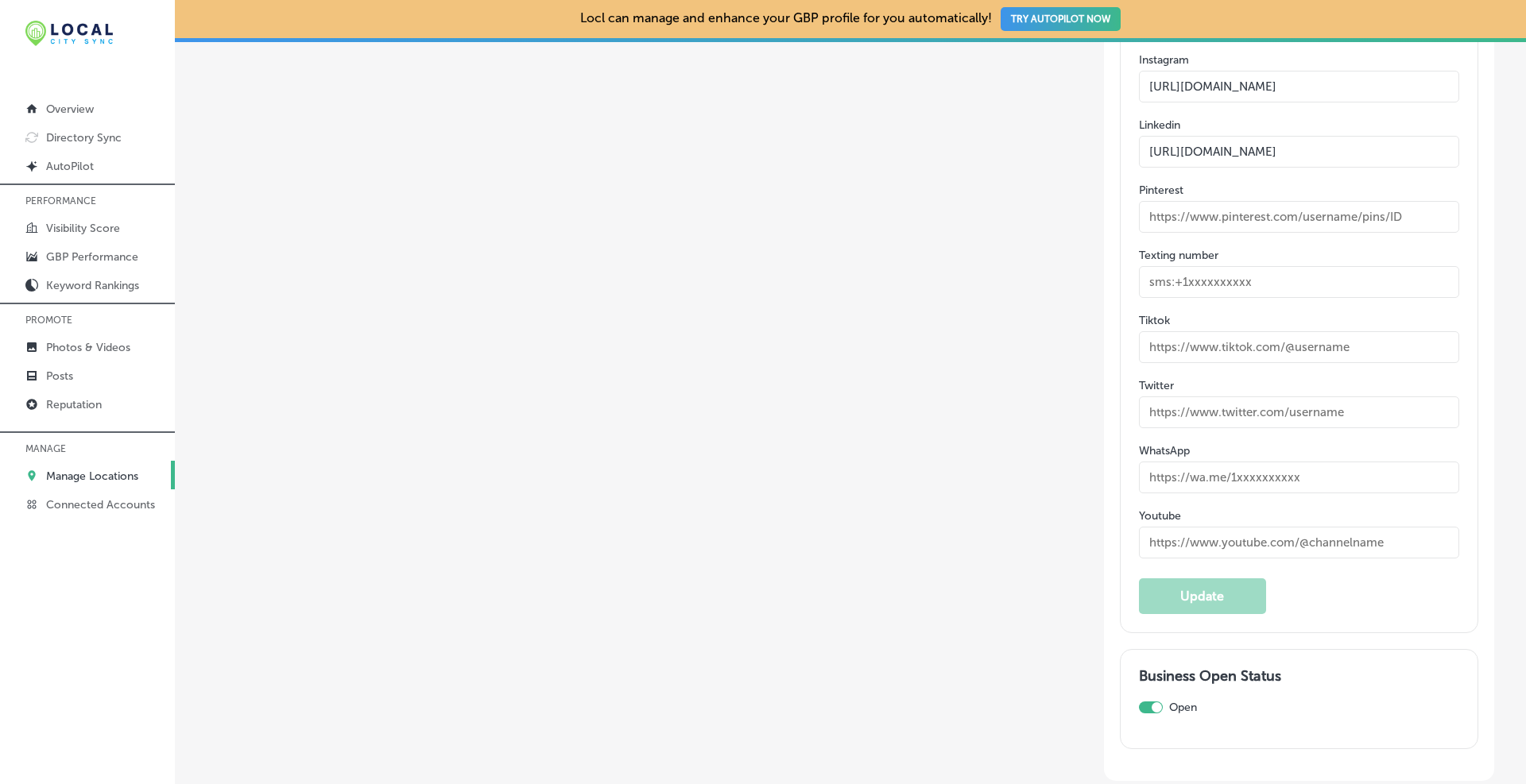
select select "US"
